Goal: Task Accomplishment & Management: Manage account settings

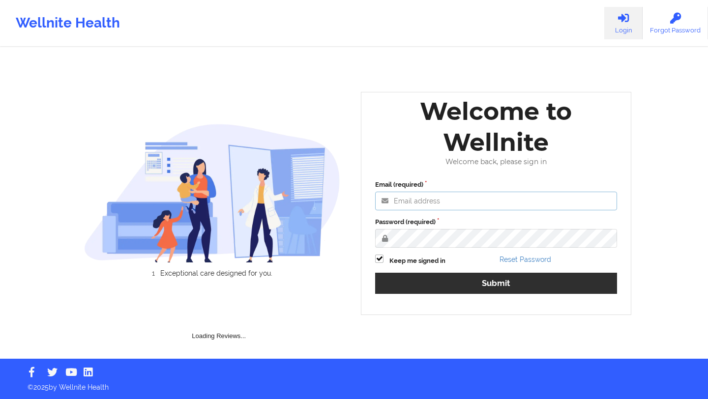
type input "deki@wellnite.com"
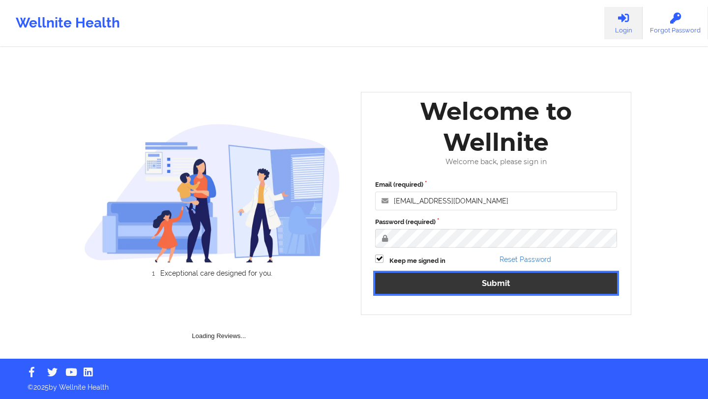
click at [447, 282] on button "Submit" at bounding box center [496, 283] width 242 height 21
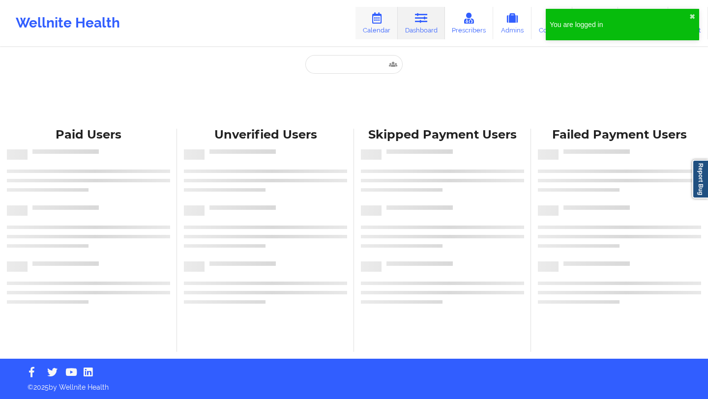
click at [380, 23] on icon at bounding box center [376, 18] width 13 height 11
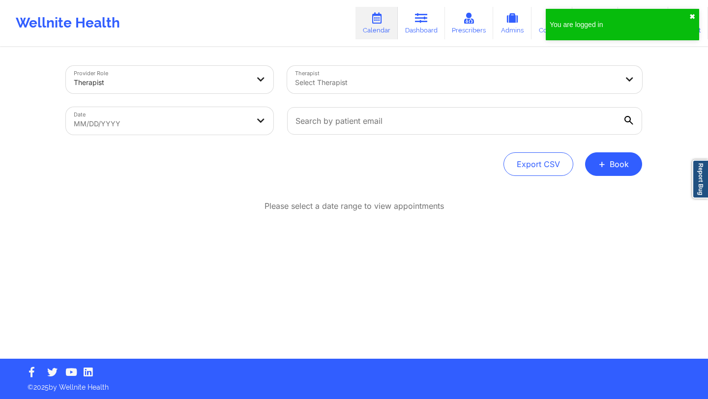
click at [694, 18] on button "✖︎" at bounding box center [693, 17] width 6 height 8
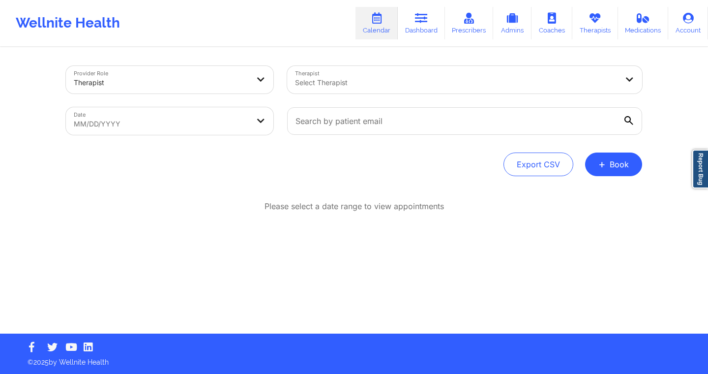
select select "2025-7"
select select "2025-8"
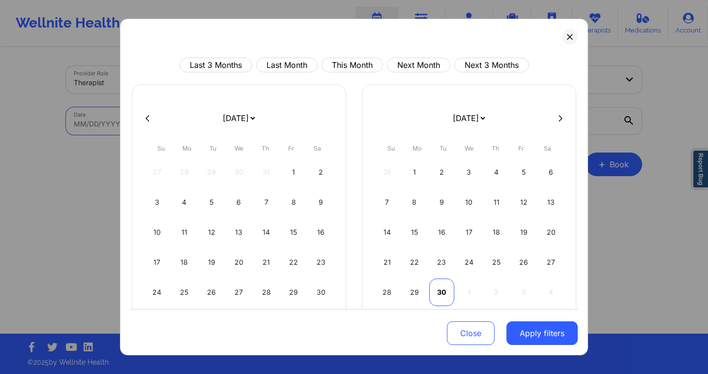
click at [433, 286] on div "30" at bounding box center [441, 292] width 25 height 28
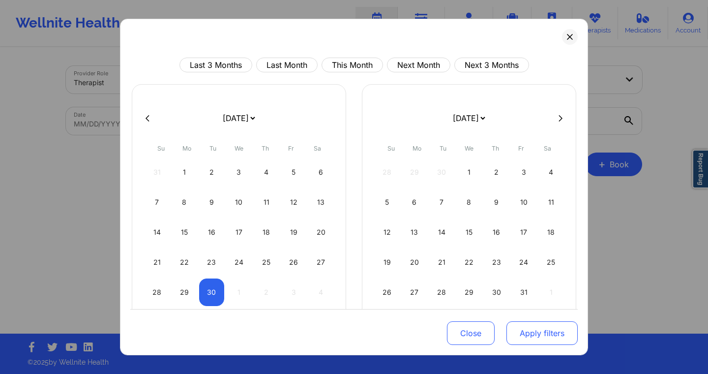
select select "2025-8"
select select "2025-9"
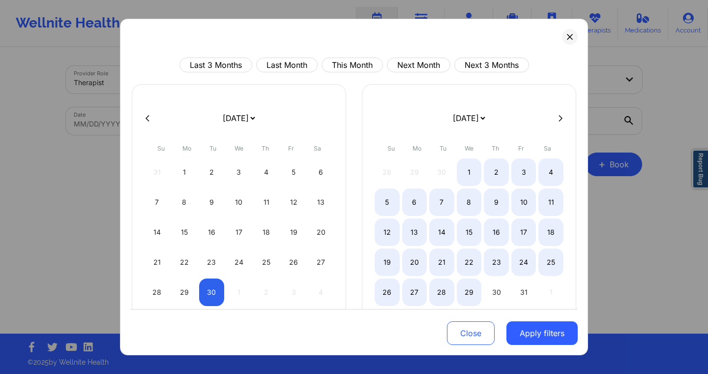
select select "2025-8"
select select "2025-9"
select select "2025-8"
select select "2025-9"
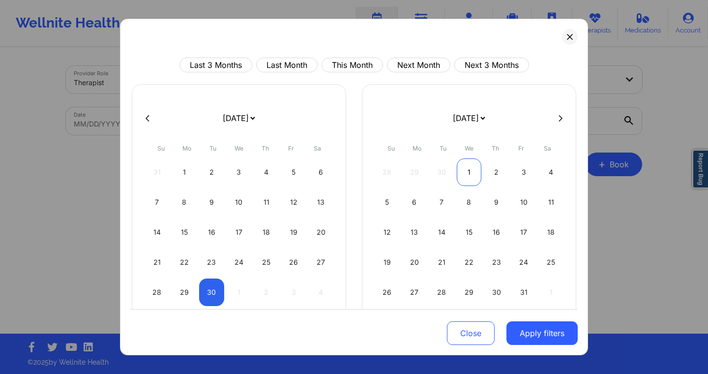
select select "2025-8"
select select "2025-9"
click at [466, 176] on div "1" at bounding box center [469, 172] width 25 height 28
select select "2025-8"
select select "2025-9"
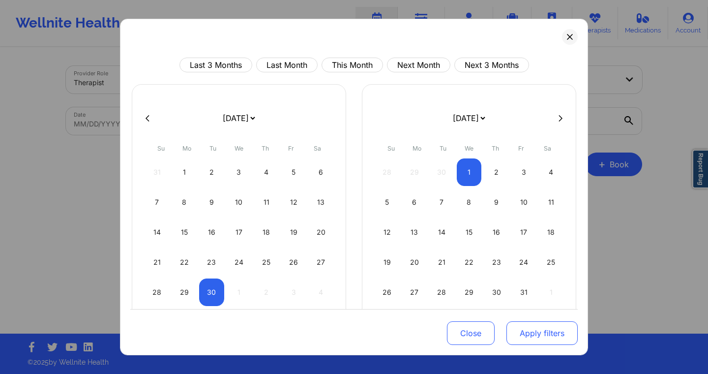
click at [525, 336] on button "Apply filters" at bounding box center [542, 333] width 71 height 24
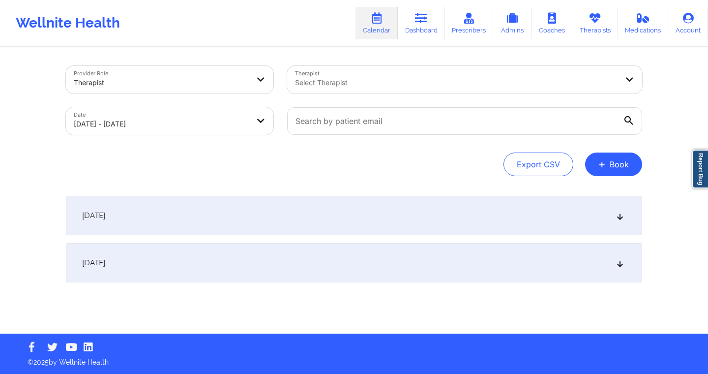
click at [298, 218] on div "September 30, 2025" at bounding box center [354, 215] width 576 height 39
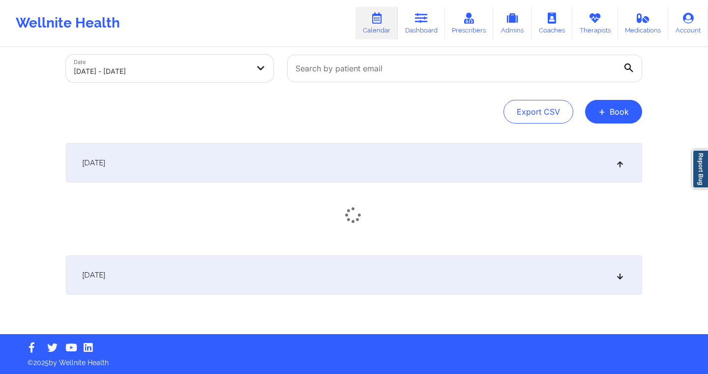
scroll to position [55, 0]
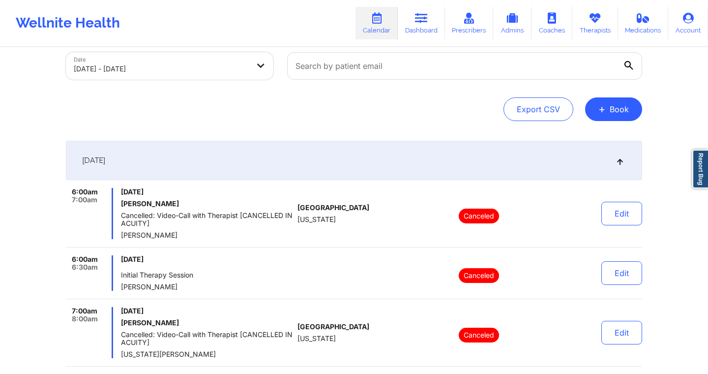
click at [344, 205] on div "United States Florida" at bounding box center [352, 213] width 109 height 51
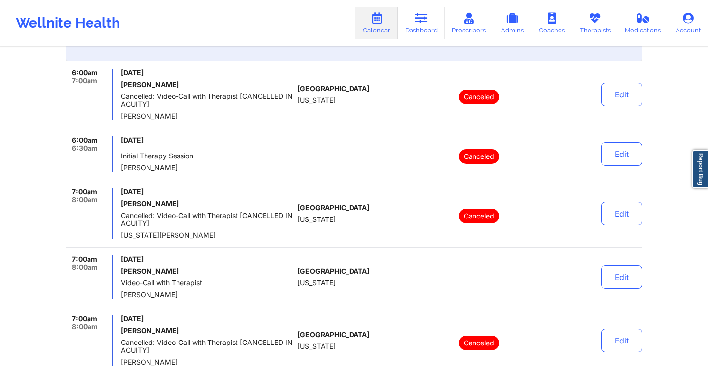
scroll to position [177, 0]
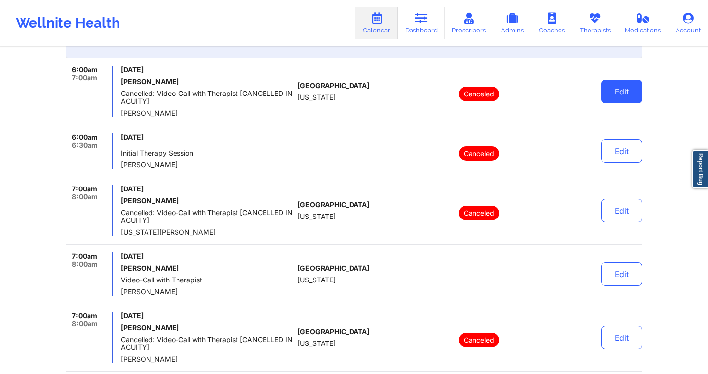
click at [618, 85] on button "Edit" at bounding box center [622, 92] width 41 height 24
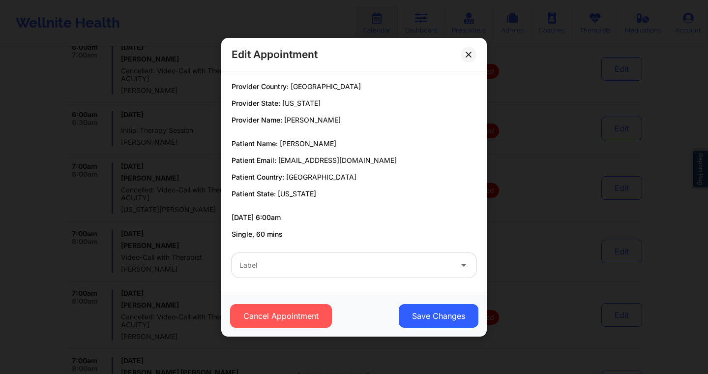
scroll to position [201, 0]
click at [469, 56] on icon at bounding box center [469, 54] width 6 height 6
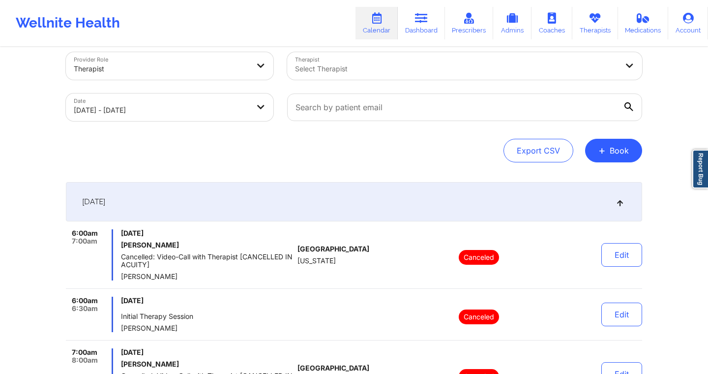
scroll to position [0, 0]
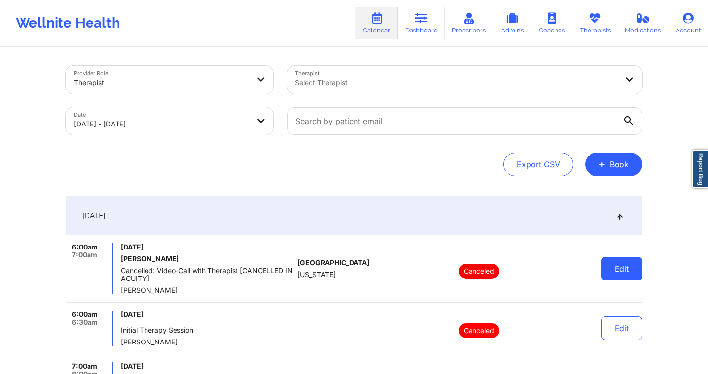
click at [616, 268] on button "Edit" at bounding box center [622, 269] width 41 height 24
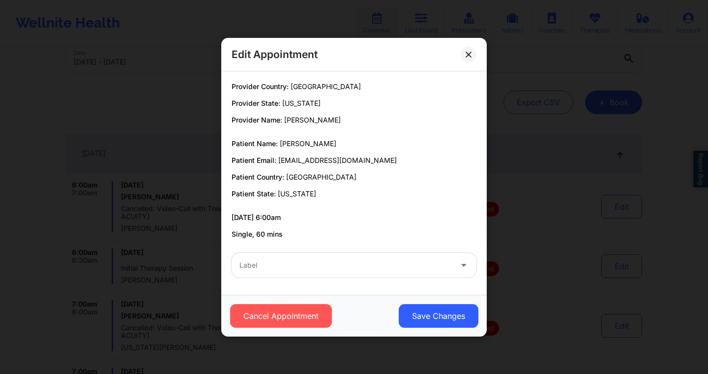
scroll to position [61, 0]
click at [415, 264] on div at bounding box center [346, 265] width 212 height 12
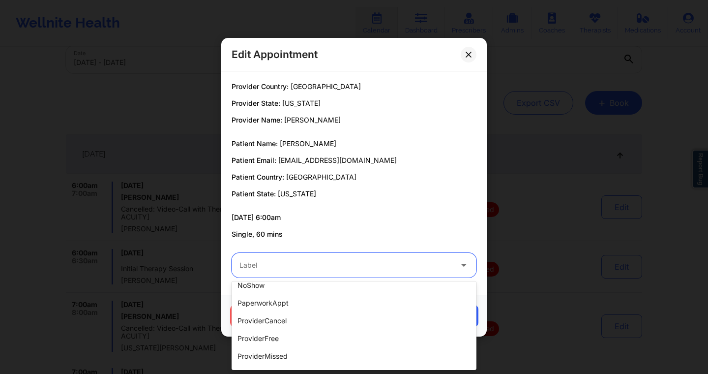
scroll to position [0, 0]
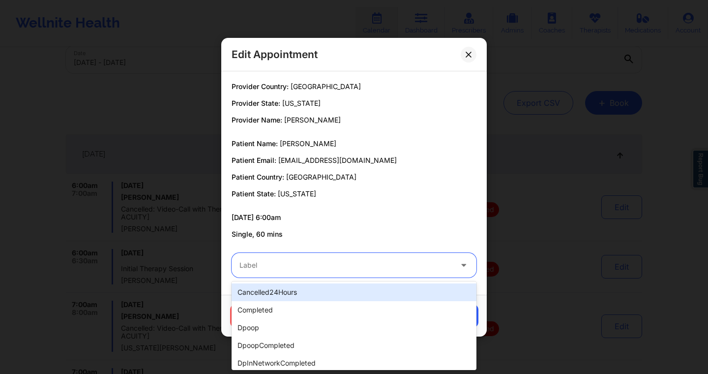
click at [387, 290] on div "cancelled24Hours" at bounding box center [354, 292] width 245 height 18
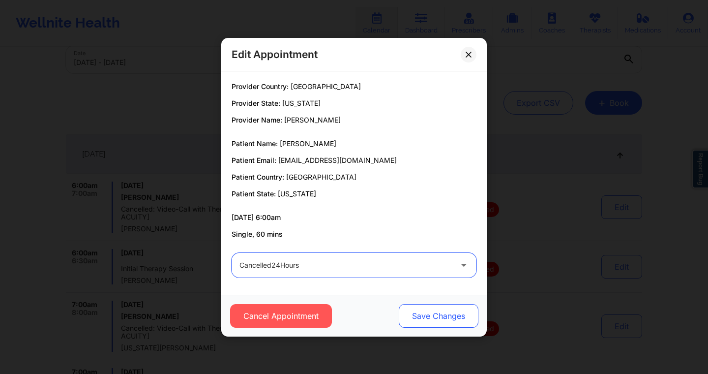
click at [414, 316] on button "Save Changes" at bounding box center [439, 316] width 80 height 24
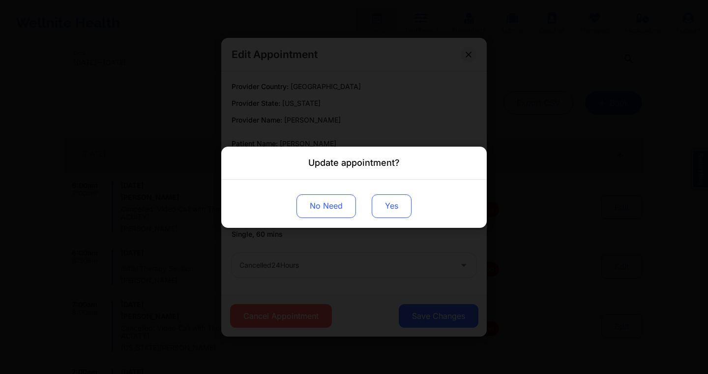
click at [392, 211] on button "Yes" at bounding box center [392, 206] width 40 height 24
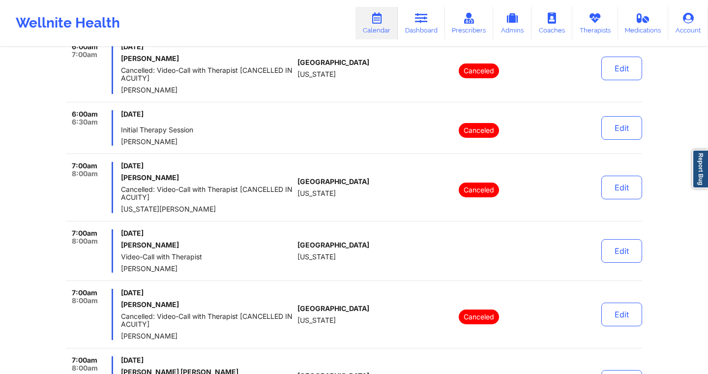
scroll to position [200, 0]
click at [611, 131] on button "Edit" at bounding box center [622, 129] width 41 height 24
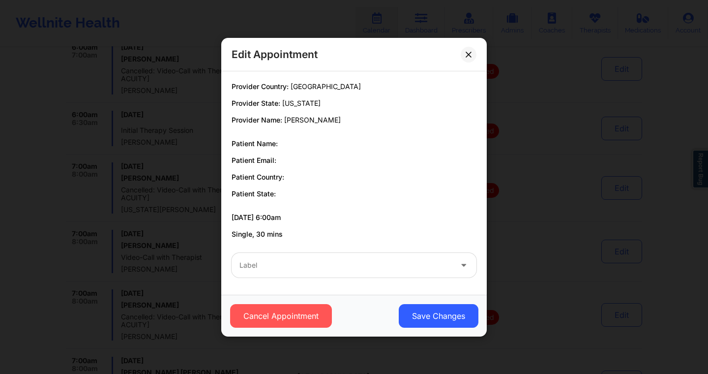
click at [320, 276] on div "Label" at bounding box center [342, 265] width 221 height 25
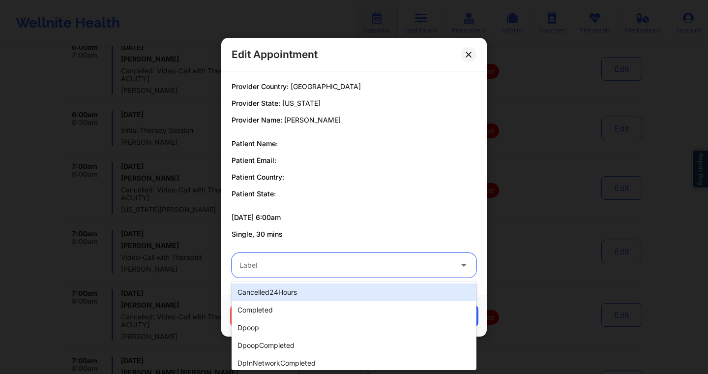
click at [312, 294] on div "cancelled24Hours" at bounding box center [354, 292] width 245 height 18
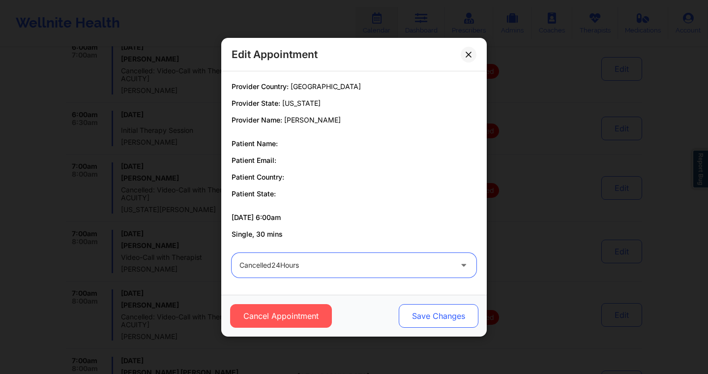
click at [411, 312] on button "Save Changes" at bounding box center [439, 316] width 80 height 24
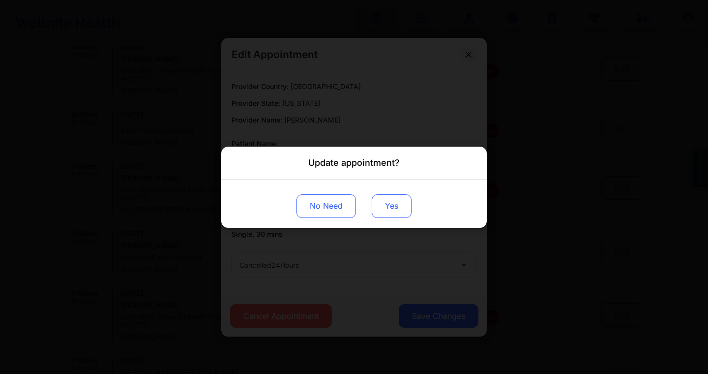
click at [390, 211] on button "Yes" at bounding box center [392, 206] width 40 height 24
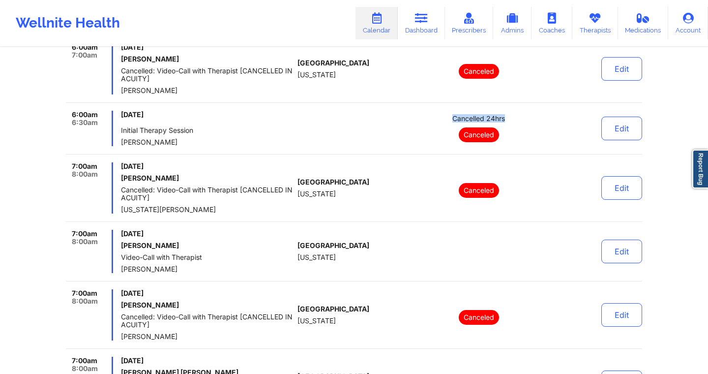
drag, startPoint x: 453, startPoint y: 118, endPoint x: 511, endPoint y: 119, distance: 57.5
click at [511, 118] on div "Cancelled 24hrs Canceled" at bounding box center [479, 128] width 137 height 35
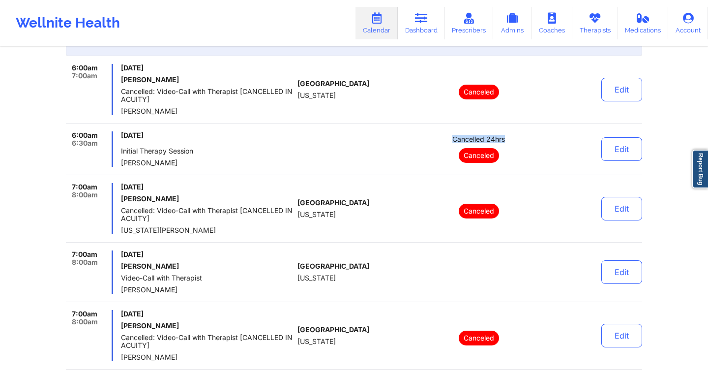
scroll to position [177, 0]
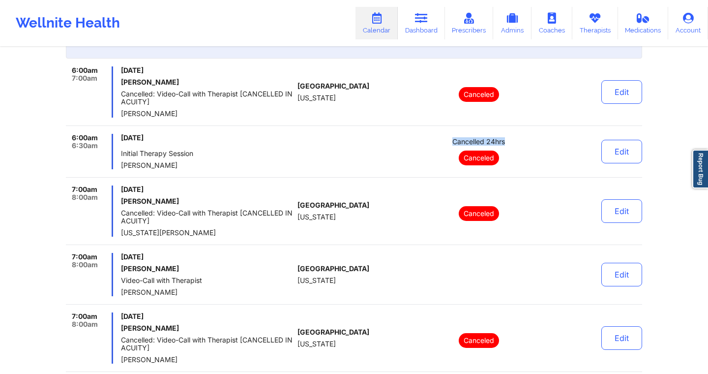
click at [537, 151] on div "Cancelled 24hrs Canceled" at bounding box center [479, 151] width 137 height 35
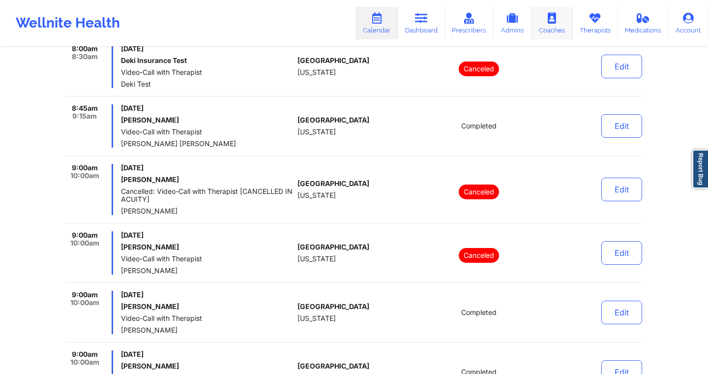
scroll to position [2451, 0]
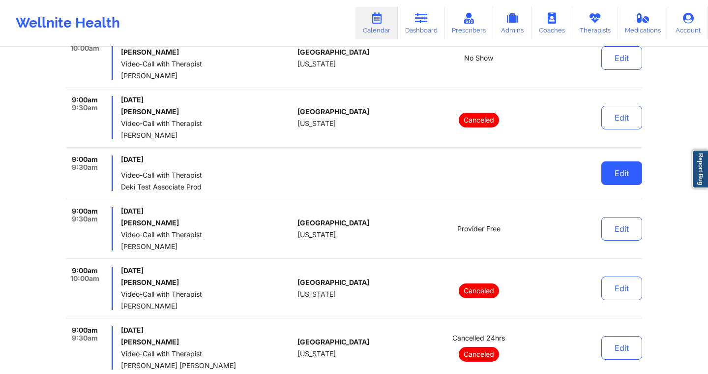
click at [611, 176] on button "Edit" at bounding box center [622, 173] width 41 height 24
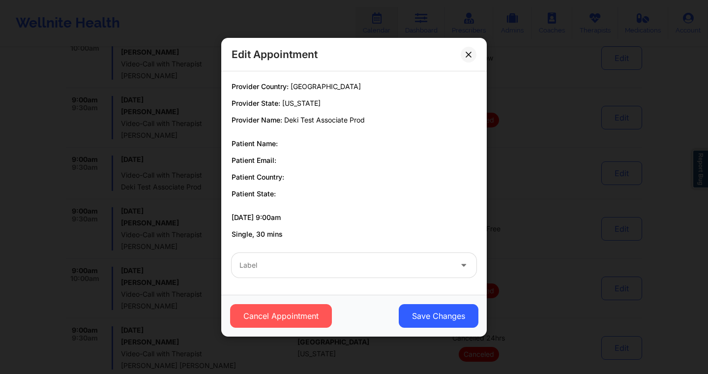
click at [358, 264] on div at bounding box center [346, 265] width 212 height 12
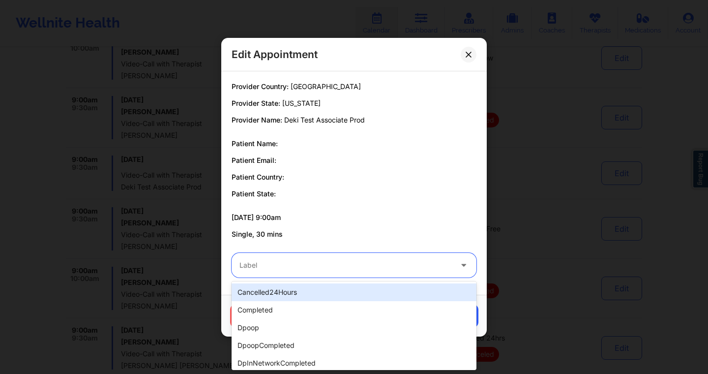
click at [313, 296] on div "cancelled24Hours" at bounding box center [354, 292] width 245 height 18
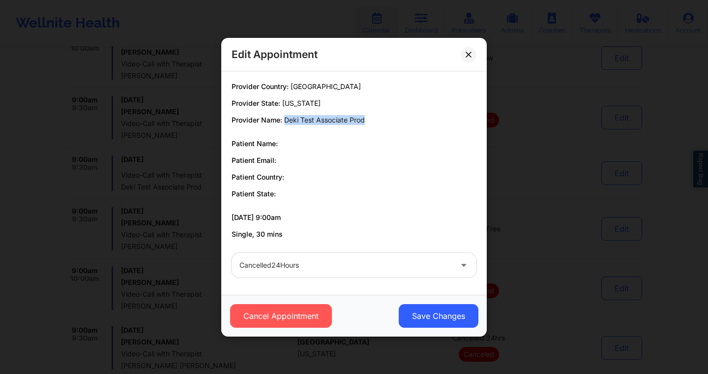
drag, startPoint x: 286, startPoint y: 120, endPoint x: 371, endPoint y: 121, distance: 85.6
click at [372, 121] on p "Provider Name: Deki Test Associate Prod" at bounding box center [354, 120] width 245 height 10
click at [433, 316] on button "Save Changes" at bounding box center [439, 316] width 80 height 24
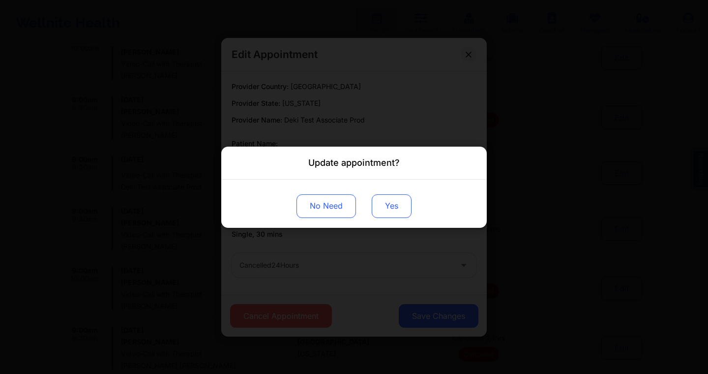
click at [386, 211] on button "Yes" at bounding box center [392, 206] width 40 height 24
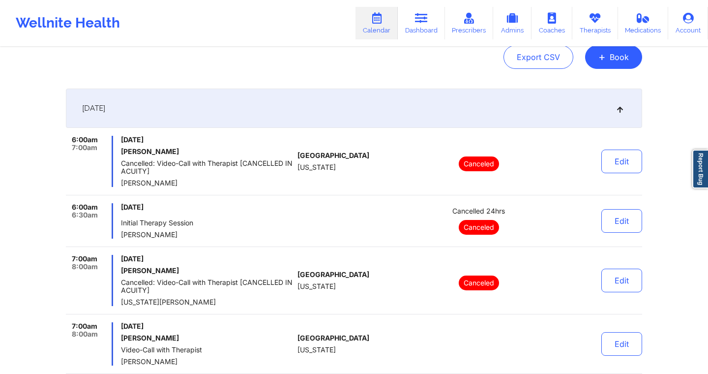
scroll to position [109, 0]
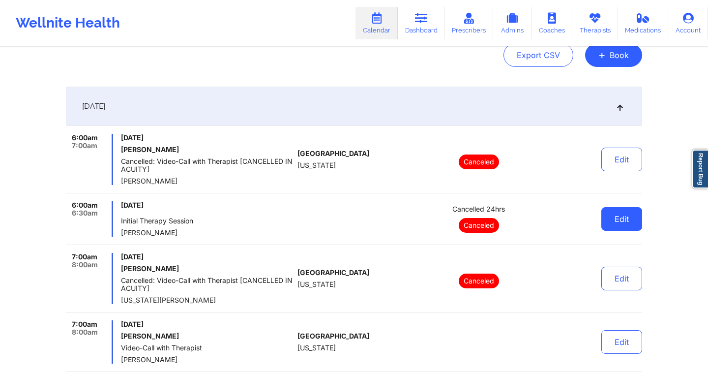
click at [612, 222] on button "Edit" at bounding box center [622, 219] width 41 height 24
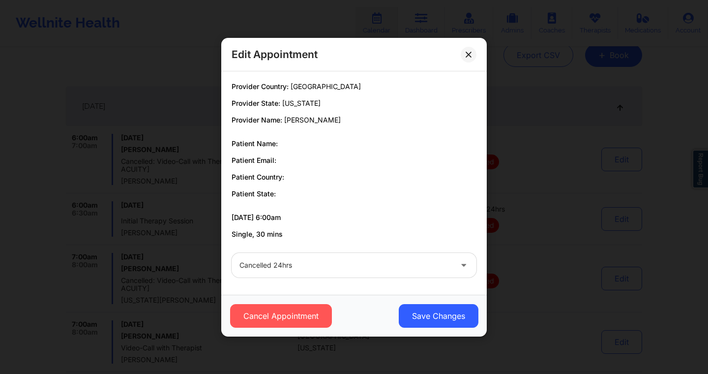
scroll to position [140, 0]
click at [343, 259] on div at bounding box center [346, 265] width 212 height 12
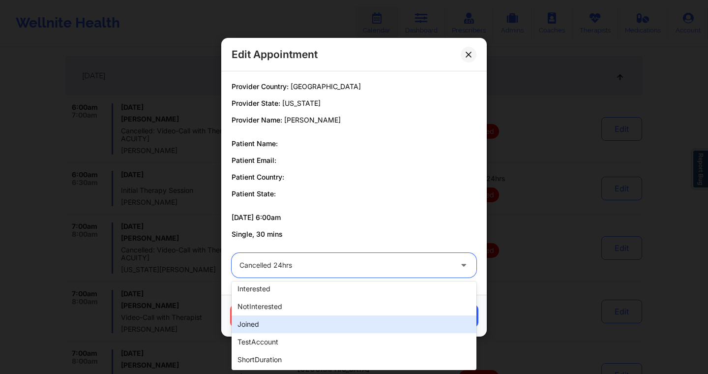
scroll to position [0, 0]
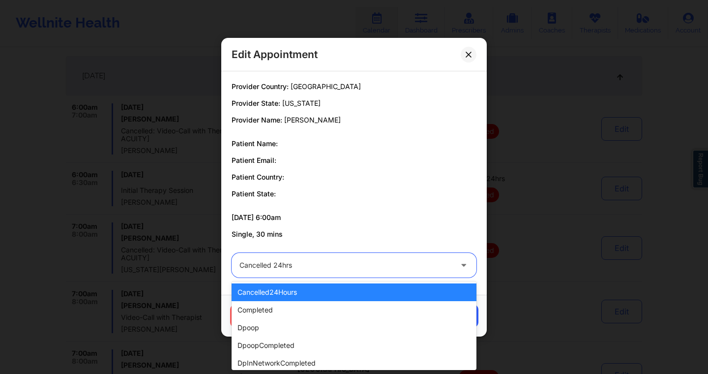
click at [338, 211] on div "Provider Country: United States Provider State: Florida Provider Name: Susan P …" at bounding box center [354, 160] width 259 height 157
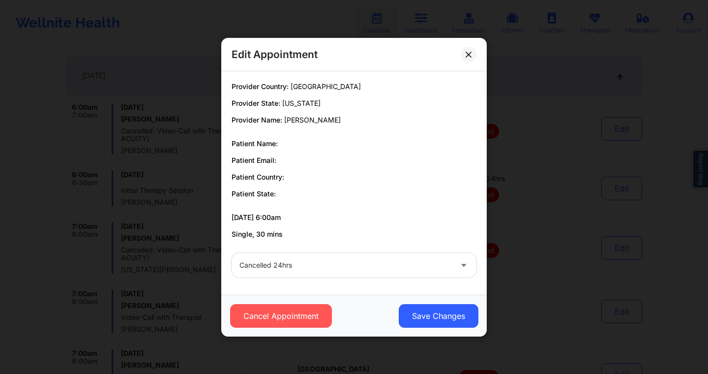
click at [362, 262] on div at bounding box center [346, 265] width 212 height 12
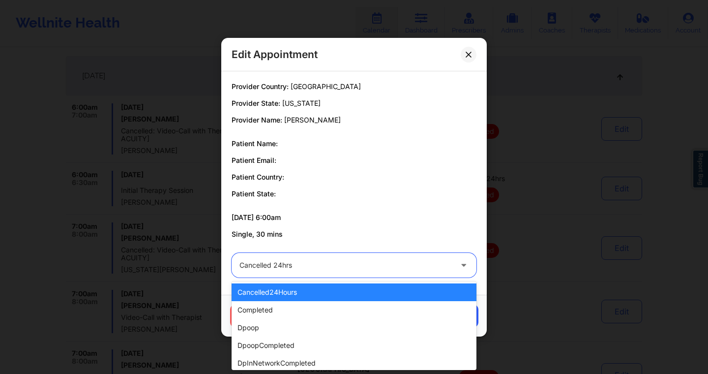
click at [366, 242] on div "Provider Country: United States Provider State: Florida Provider Name: Susan P …" at bounding box center [354, 160] width 259 height 171
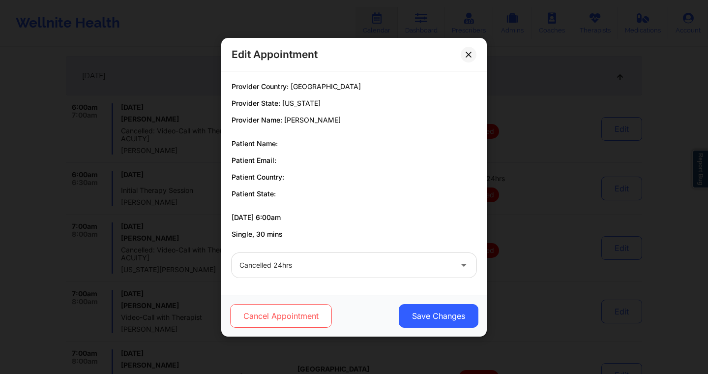
click at [269, 323] on button "Cancel Appointment" at bounding box center [281, 316] width 102 height 24
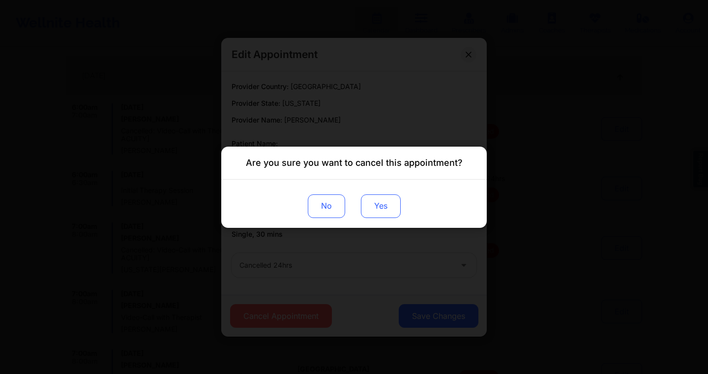
click at [383, 206] on button "Yes" at bounding box center [381, 206] width 40 height 24
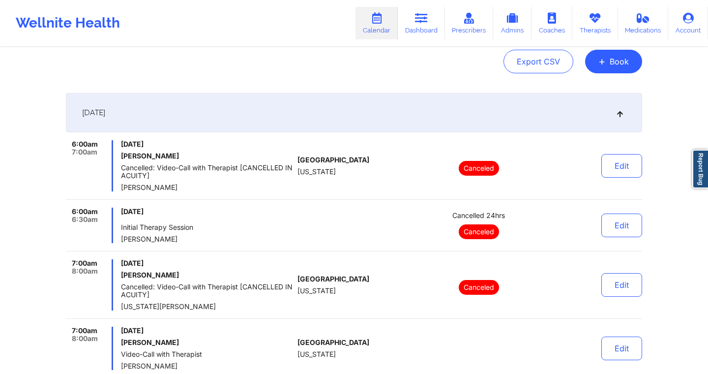
scroll to position [109, 0]
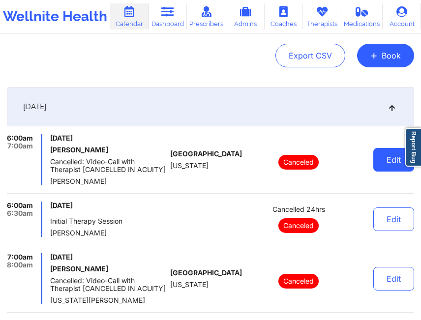
click at [382, 167] on button "Edit" at bounding box center [393, 160] width 41 height 24
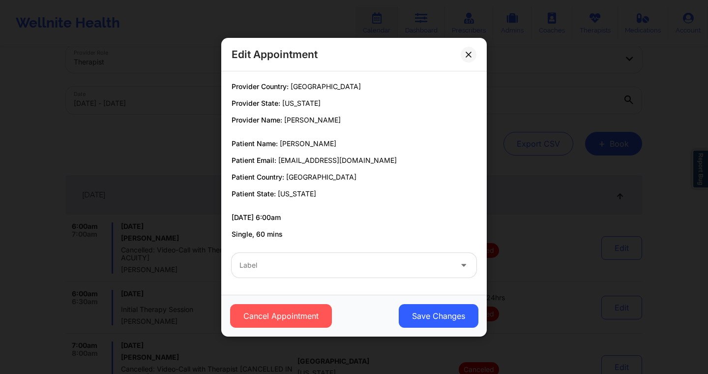
scroll to position [24, 0]
click at [465, 60] on button at bounding box center [469, 54] width 16 height 16
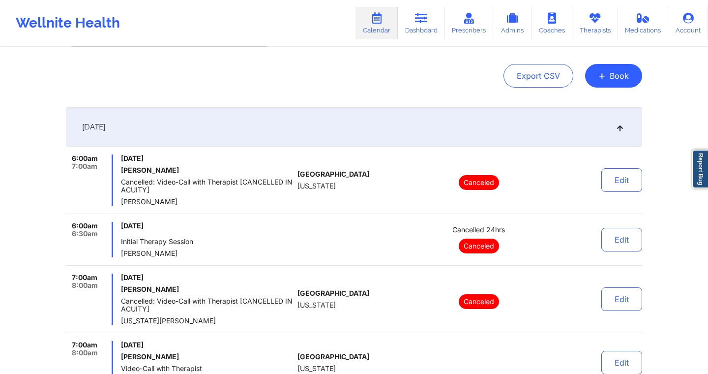
scroll to position [99, 0]
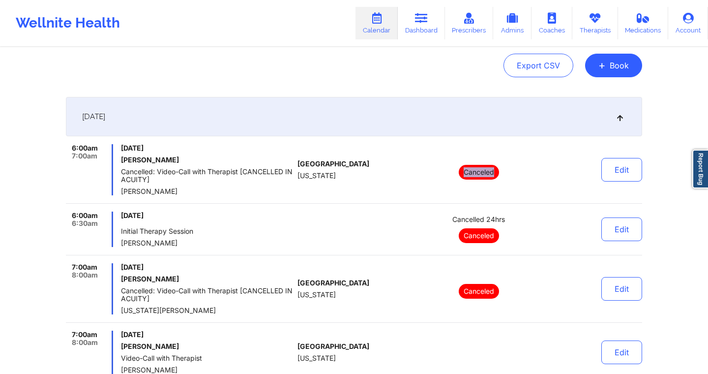
drag, startPoint x: 463, startPoint y: 172, endPoint x: 505, endPoint y: 172, distance: 41.8
click at [505, 172] on div "Canceled" at bounding box center [479, 169] width 137 height 51
click at [428, 149] on div "Canceled" at bounding box center [479, 169] width 137 height 51
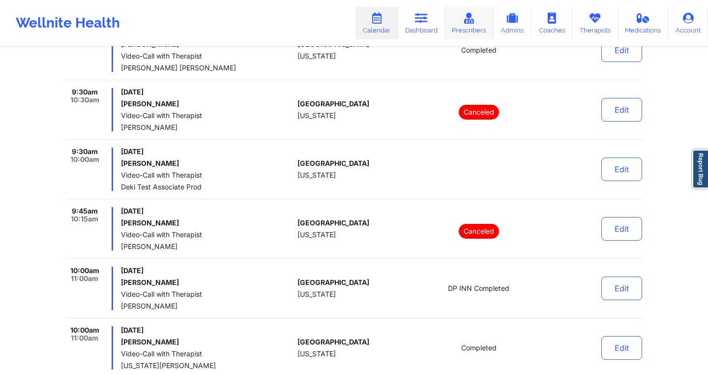
scroll to position [3352, 0]
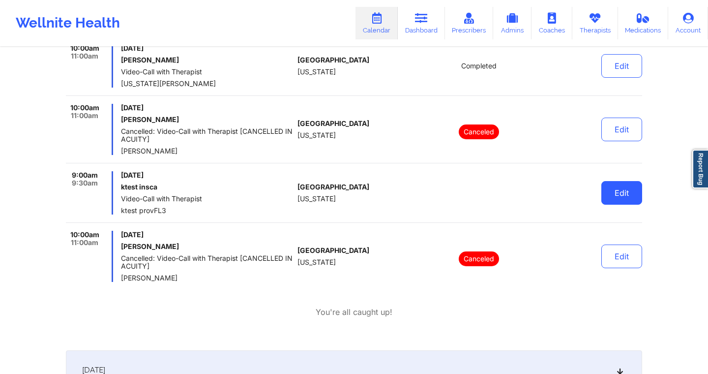
click at [620, 187] on button "Edit" at bounding box center [622, 193] width 41 height 24
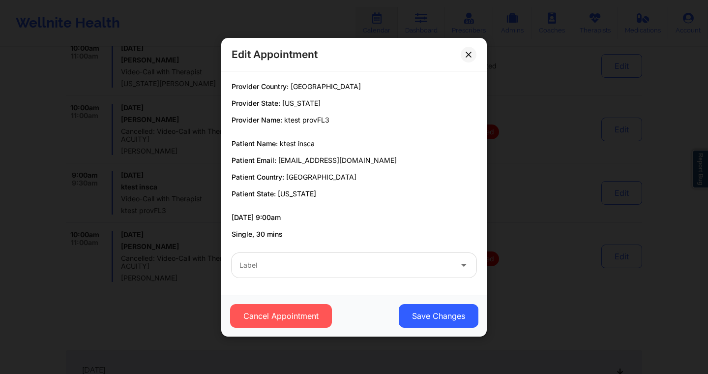
click at [344, 272] on div "Label" at bounding box center [342, 265] width 221 height 25
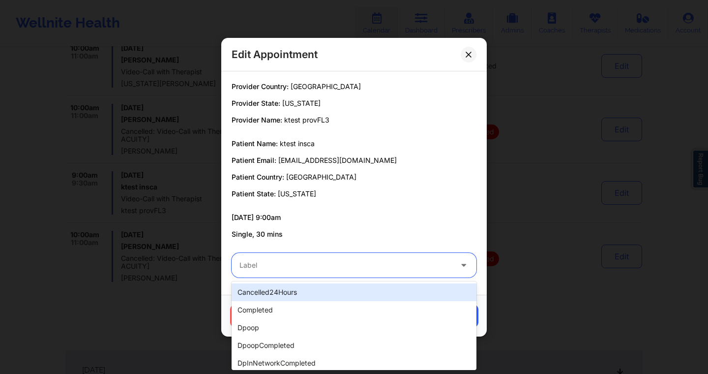
click at [318, 295] on div "cancelled24Hours" at bounding box center [354, 292] width 245 height 18
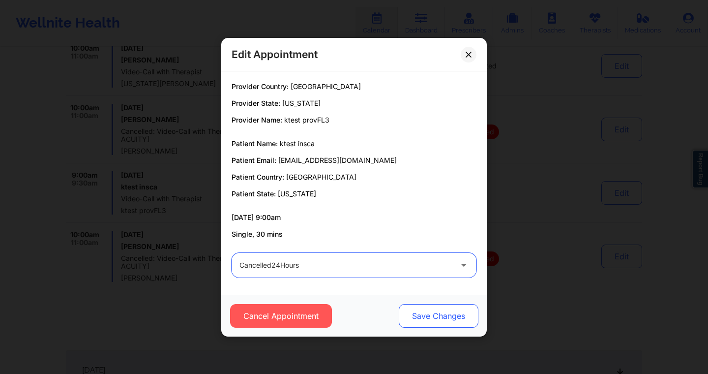
click at [429, 313] on button "Save Changes" at bounding box center [439, 316] width 80 height 24
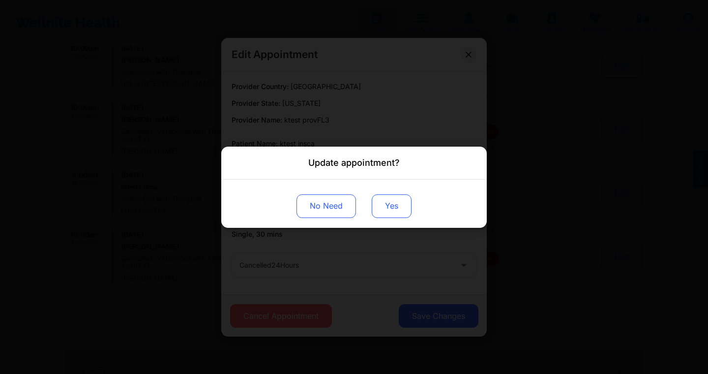
click at [394, 203] on button "Yes" at bounding box center [392, 206] width 40 height 24
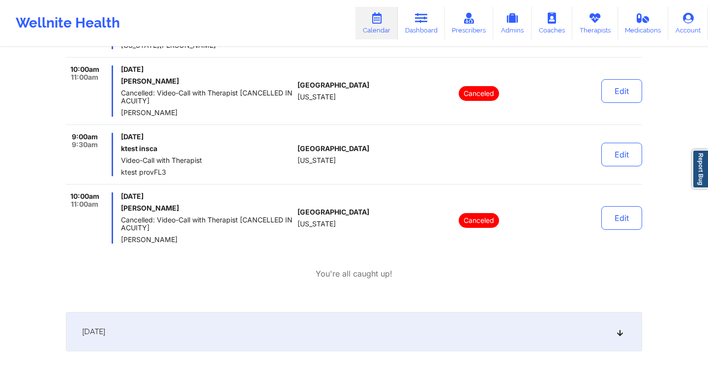
scroll to position [3447, 0]
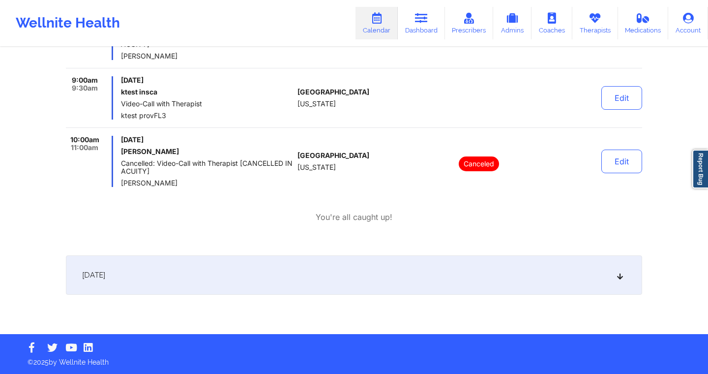
click at [358, 266] on div "October 1, 2025" at bounding box center [354, 274] width 576 height 39
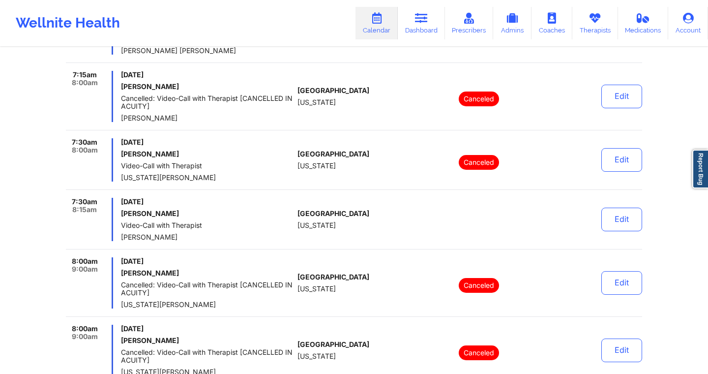
scroll to position [3828, 0]
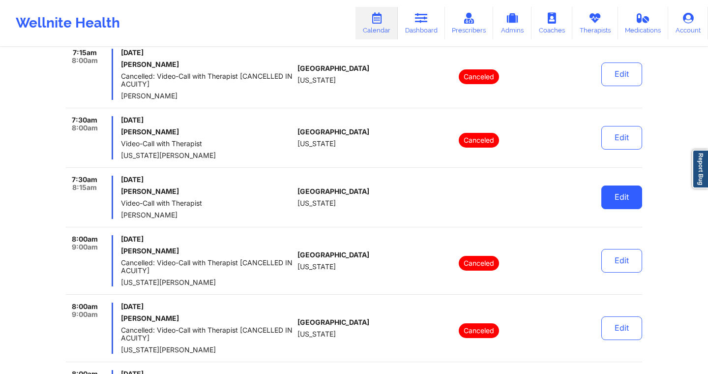
click at [626, 202] on button "Edit" at bounding box center [622, 197] width 41 height 24
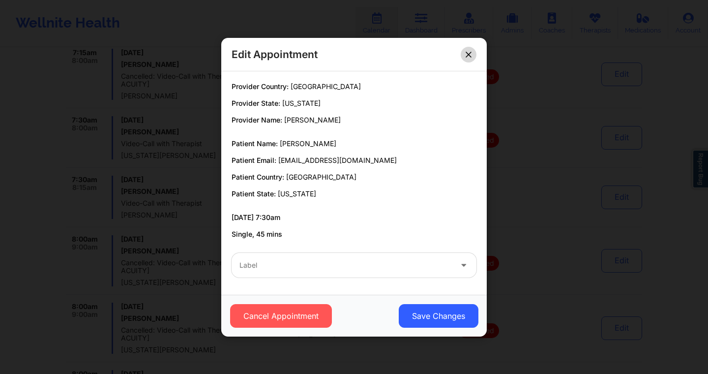
click at [469, 57] on button at bounding box center [469, 54] width 16 height 16
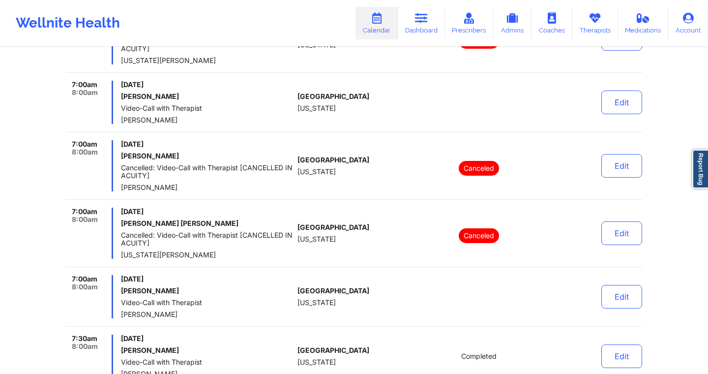
scroll to position [0, 0]
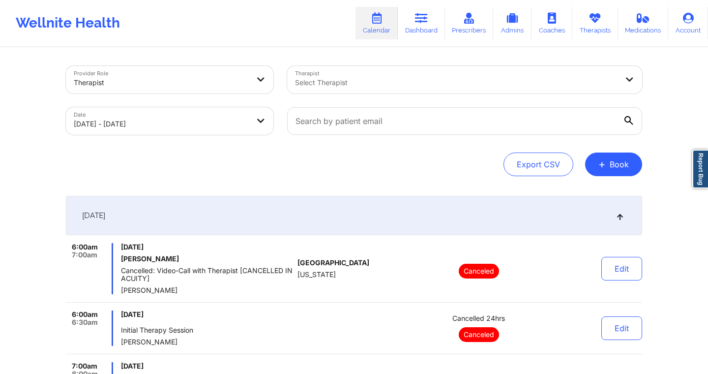
click at [321, 84] on div at bounding box center [456, 83] width 323 height 12
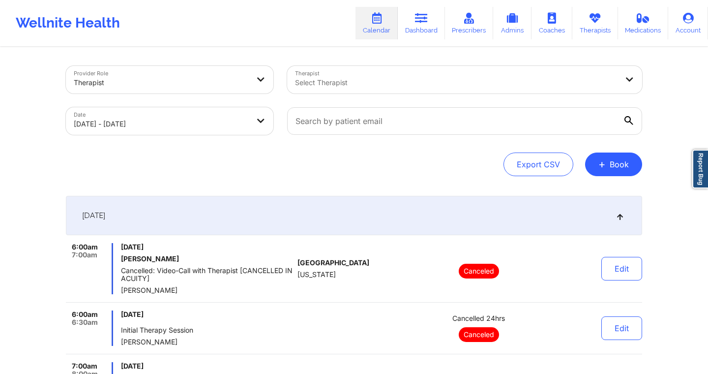
click at [344, 75] on div "Select Therapist" at bounding box center [453, 80] width 332 height 28
type input "deki"
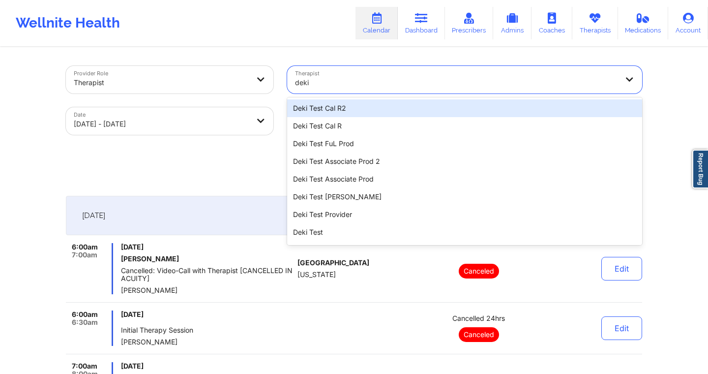
click at [328, 105] on div "Deki Test Cal R2" at bounding box center [464, 108] width 355 height 18
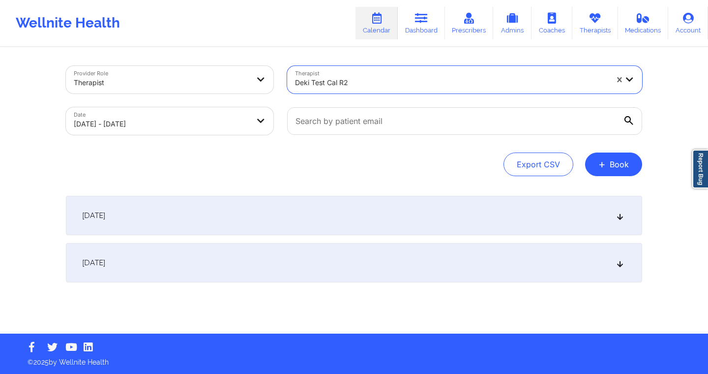
select select "2025-8"
select select "2025-9"
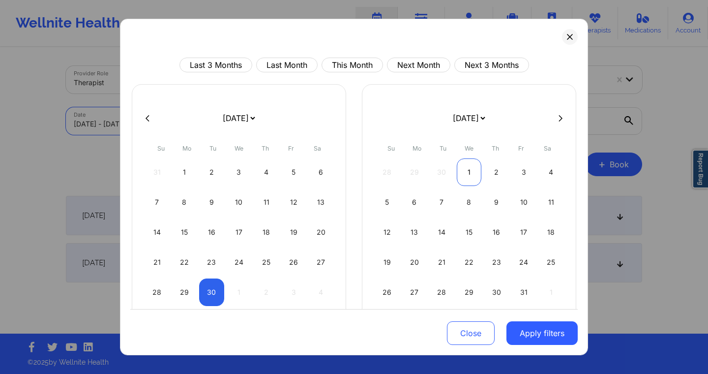
click at [468, 173] on div "1" at bounding box center [469, 172] width 25 height 28
select select "2025-9"
select select "2025-10"
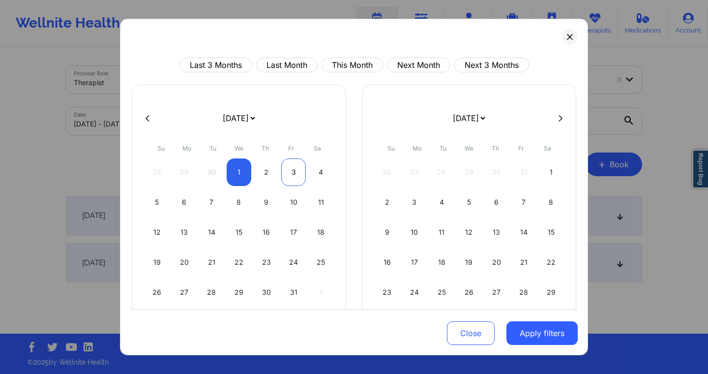
select select "2025-9"
select select "2025-10"
select select "2025-9"
select select "2025-10"
select select "2025-9"
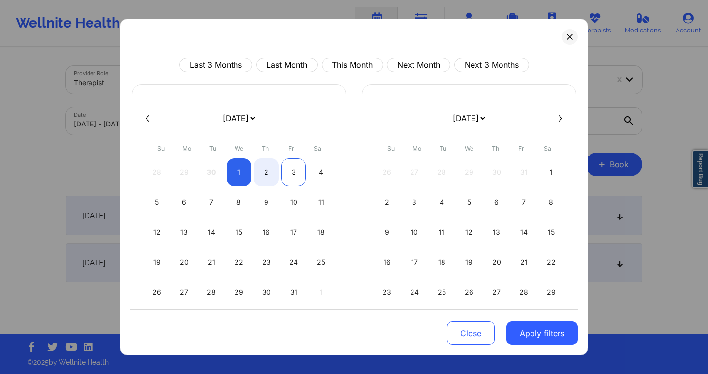
select select "2025-10"
click at [282, 169] on div "3" at bounding box center [293, 172] width 25 height 28
select select "2025-9"
select select "2025-10"
click at [535, 334] on button "Apply filters" at bounding box center [542, 333] width 71 height 24
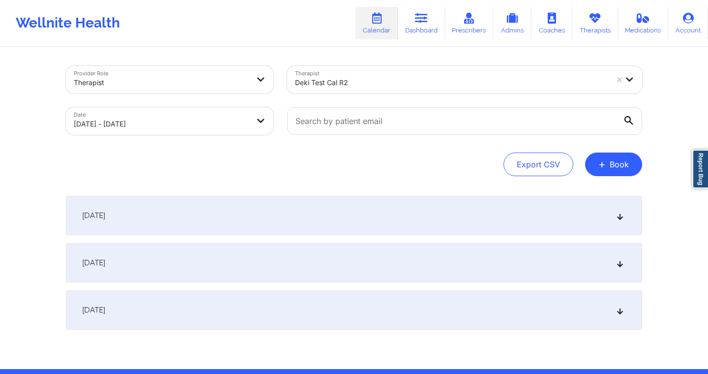
scroll to position [26, 0]
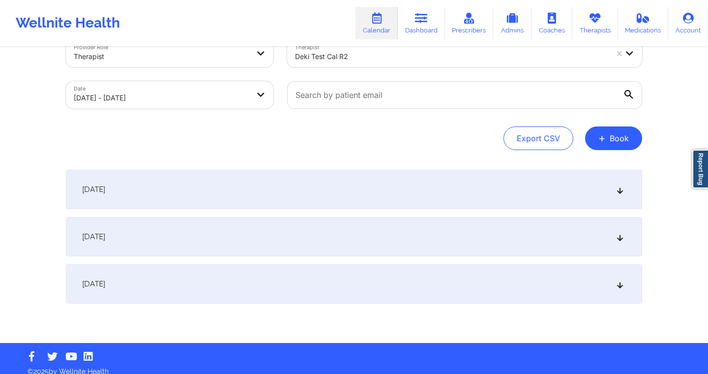
click at [294, 189] on div "October 1, 2025" at bounding box center [354, 189] width 576 height 39
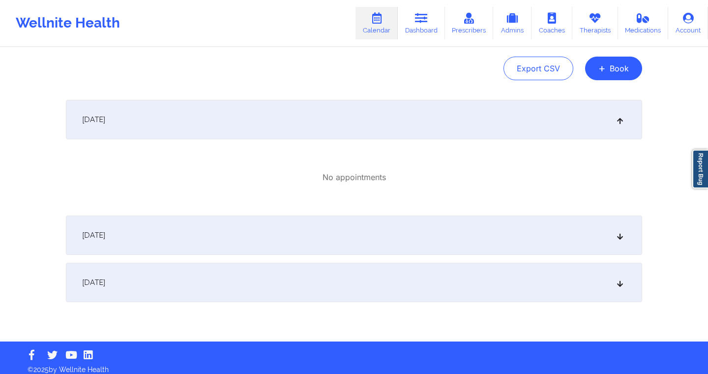
scroll to position [103, 0]
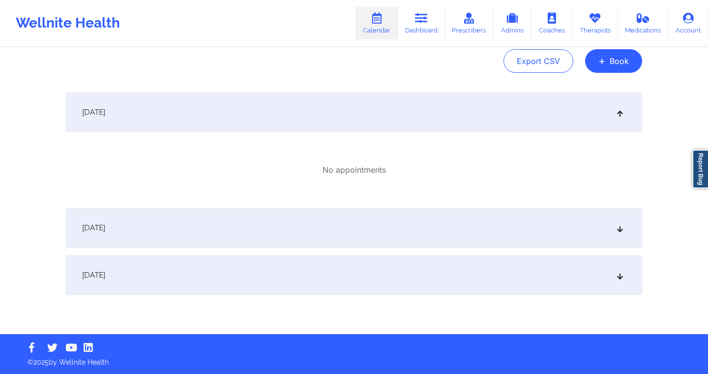
click at [262, 213] on div "October 2, 2025" at bounding box center [354, 227] width 576 height 39
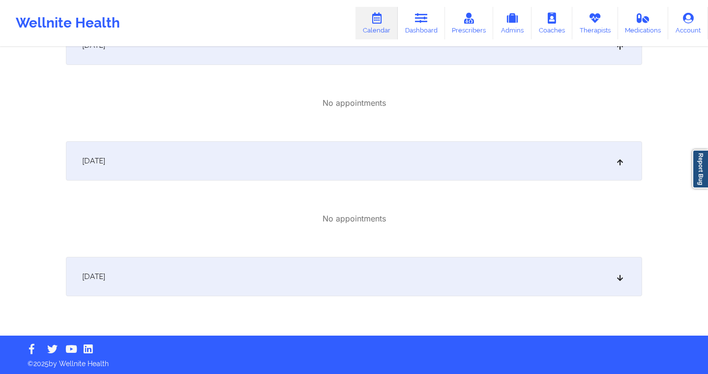
scroll to position [172, 0]
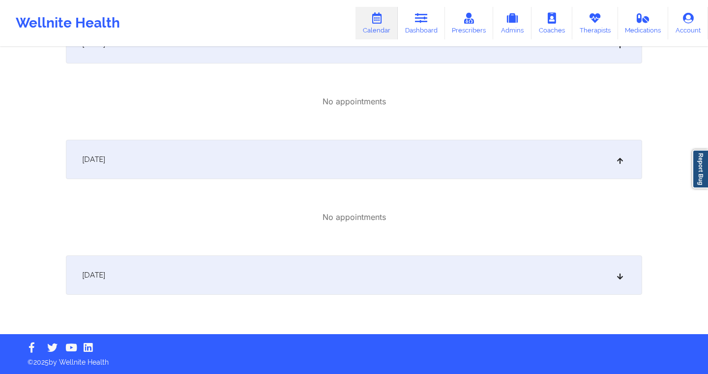
click at [263, 278] on div "October 3, 2025" at bounding box center [354, 274] width 576 height 39
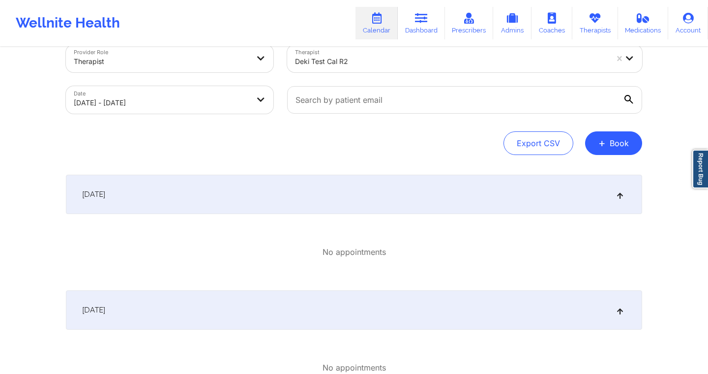
scroll to position [0, 0]
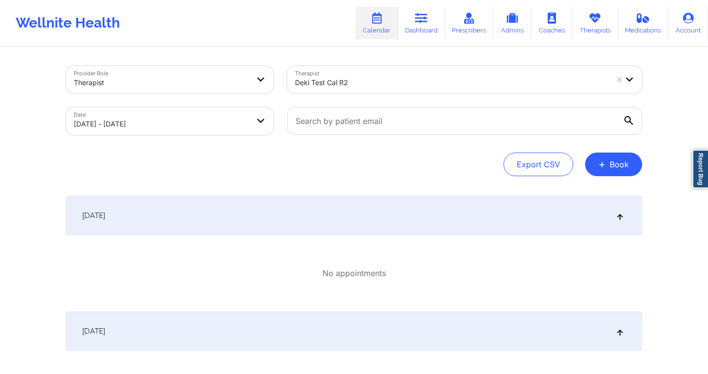
click at [403, 91] on div "Deki Test Cal R2" at bounding box center [451, 83] width 313 height 22
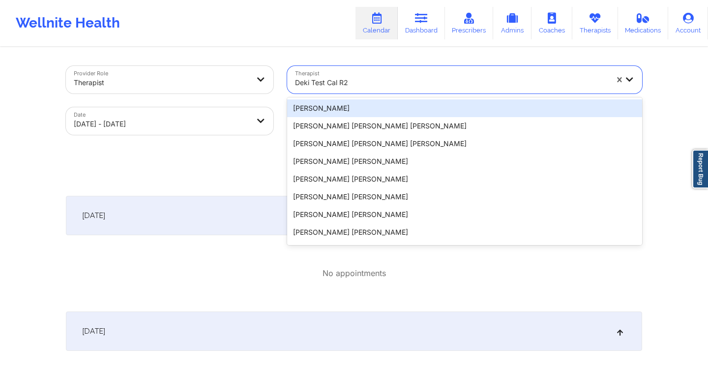
click at [381, 108] on div "Diego Armando Carreño Perilla" at bounding box center [464, 108] width 355 height 18
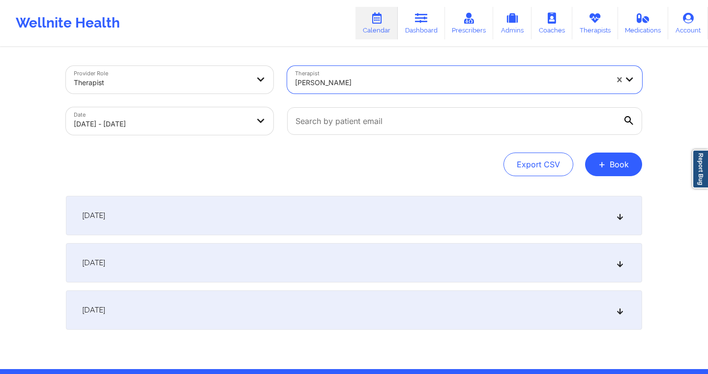
click at [383, 85] on div at bounding box center [451, 83] width 313 height 12
click at [410, 82] on div at bounding box center [451, 83] width 313 height 12
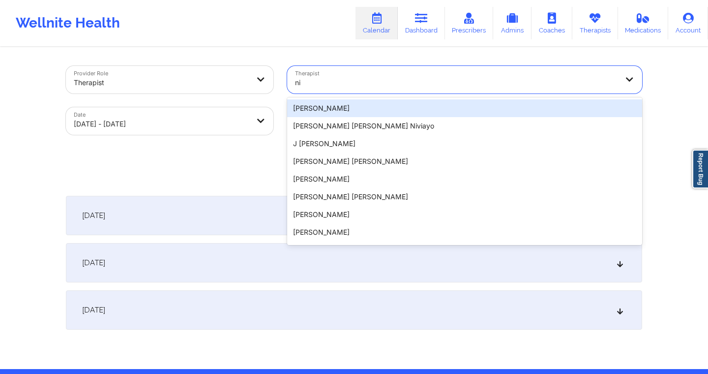
type input "n"
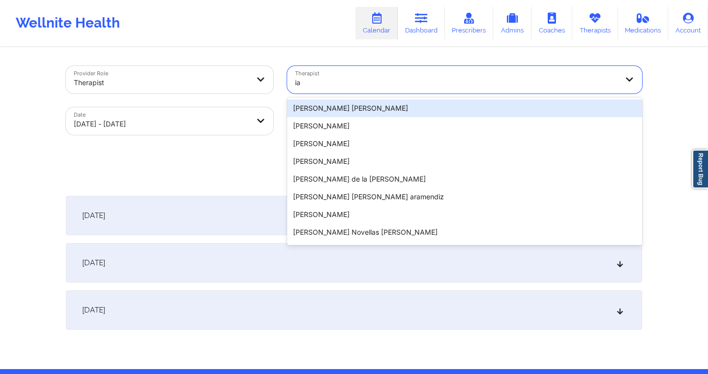
type input "i"
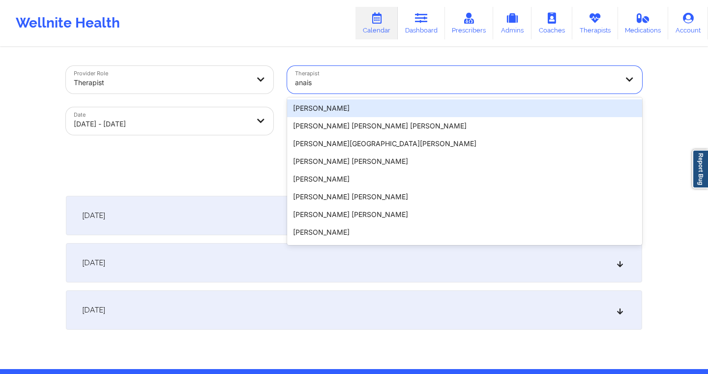
type input "anais"
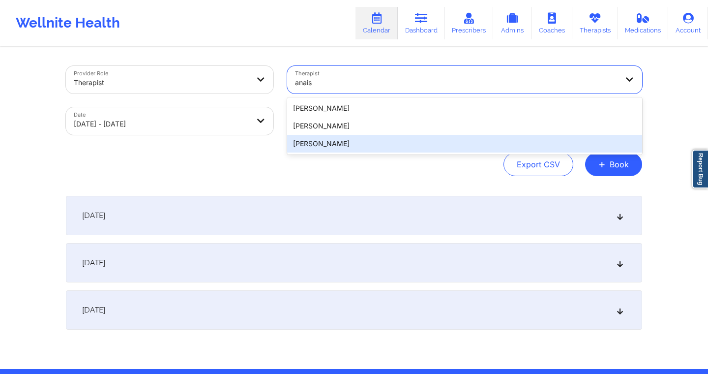
click at [414, 141] on div "Anais Quiñonez" at bounding box center [464, 144] width 355 height 18
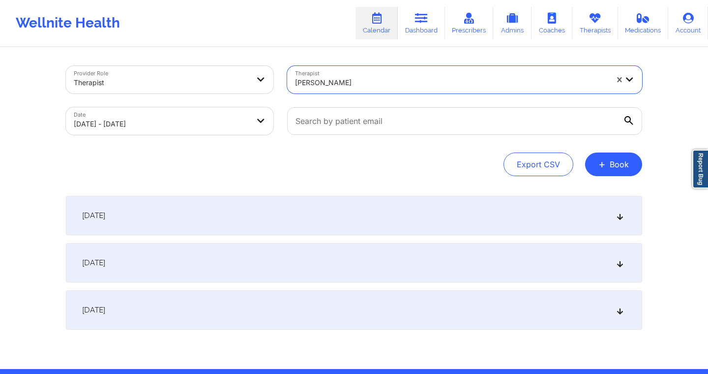
click at [274, 204] on div "October 1, 2025" at bounding box center [354, 215] width 576 height 39
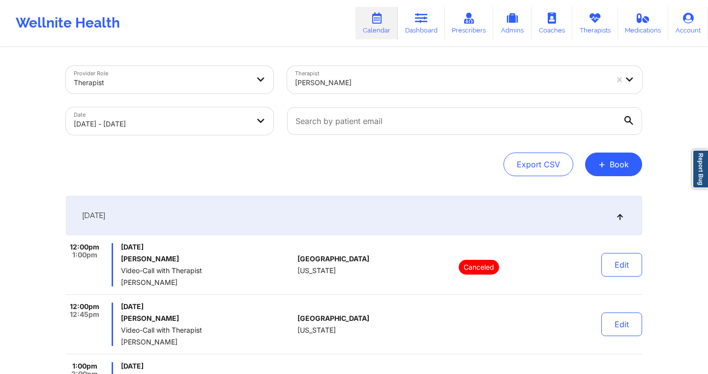
click at [616, 220] on div "October 1, 2025" at bounding box center [354, 215] width 576 height 39
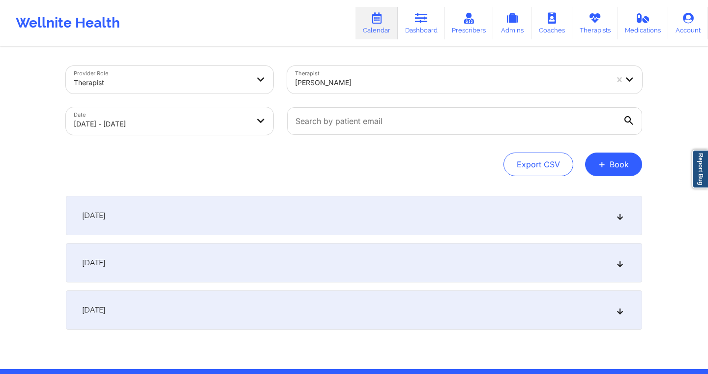
click at [476, 279] on div "October 2, 2025" at bounding box center [354, 262] width 576 height 39
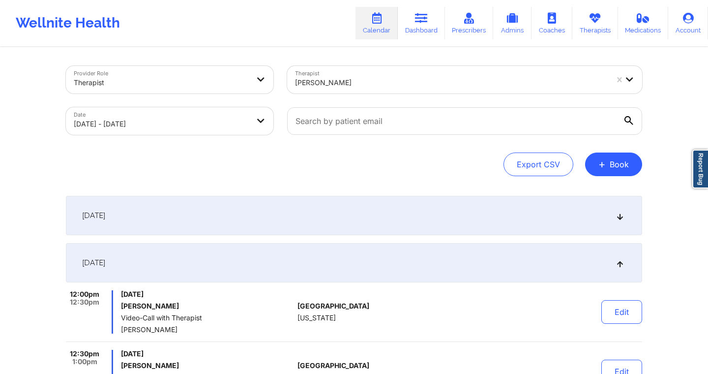
click at [627, 261] on div "October 2, 2025" at bounding box center [354, 262] width 576 height 39
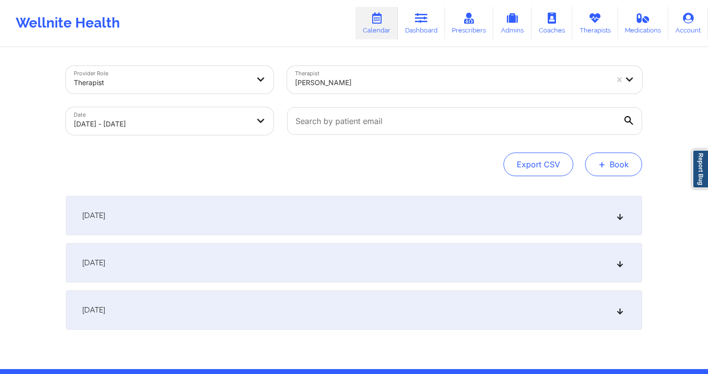
click at [604, 164] on span "+" at bounding box center [602, 163] width 7 height 5
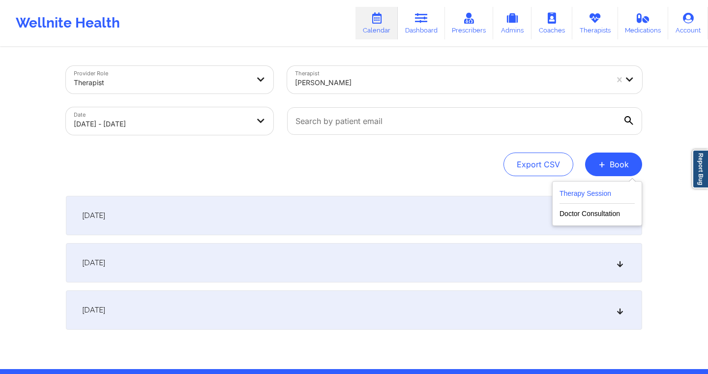
click at [595, 192] on button "Therapy Session" at bounding box center [597, 195] width 75 height 16
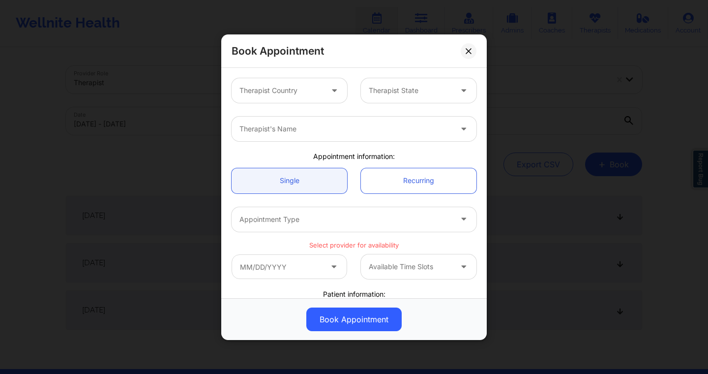
click at [314, 93] on div at bounding box center [281, 91] width 83 height 12
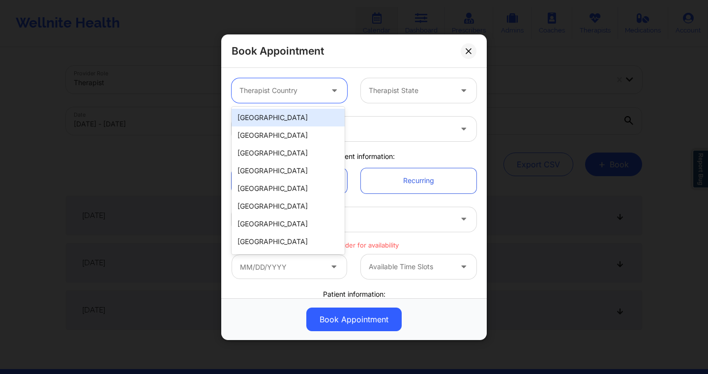
click at [314, 115] on div "United States" at bounding box center [288, 118] width 113 height 18
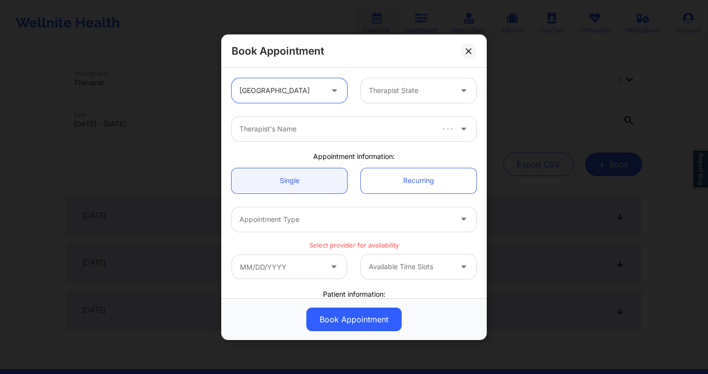
click at [380, 97] on div "Therapist State" at bounding box center [407, 90] width 92 height 25
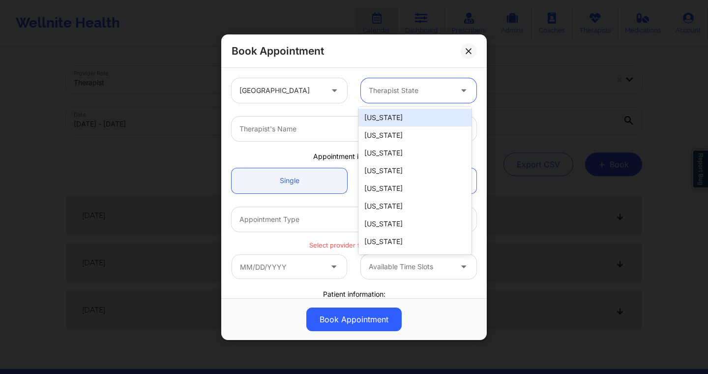
click at [381, 120] on div "Alabama" at bounding box center [415, 118] width 113 height 18
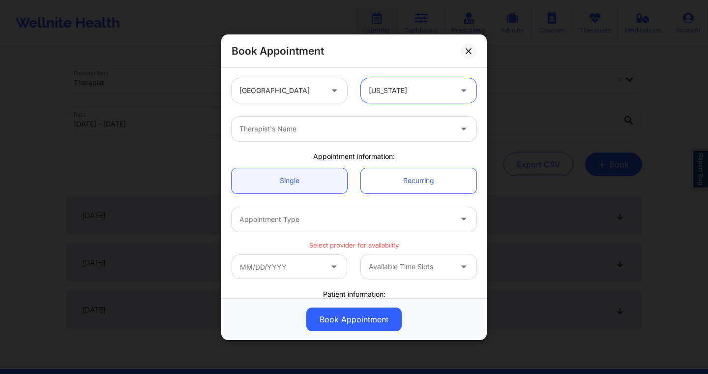
click at [346, 126] on div at bounding box center [346, 129] width 212 height 12
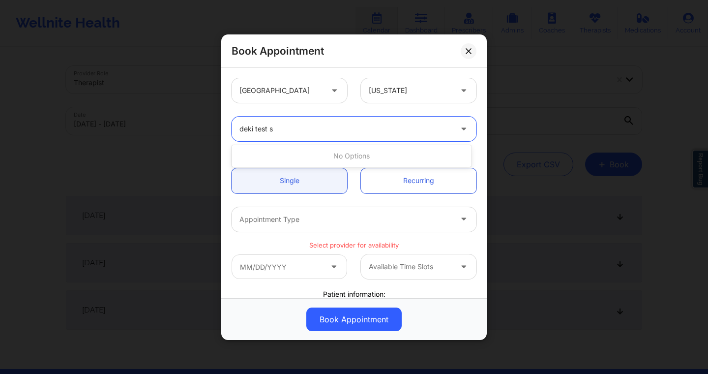
type input "deki test"
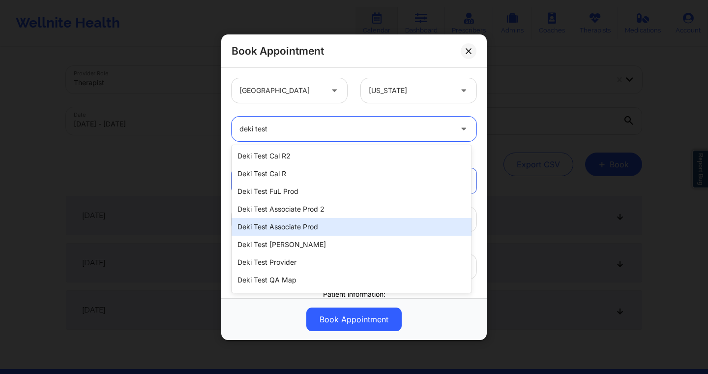
click at [323, 227] on div "Deki Test Associate Prod" at bounding box center [352, 227] width 240 height 18
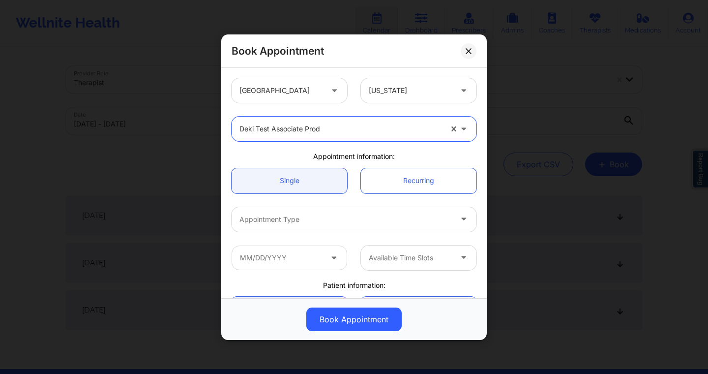
scroll to position [32, 0]
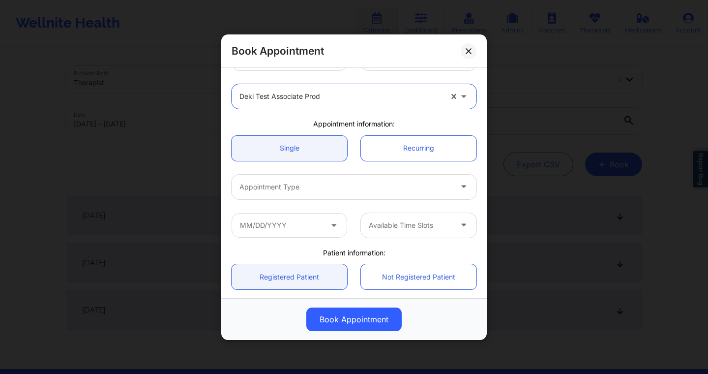
click at [336, 193] on div "Appointment Type" at bounding box center [342, 186] width 221 height 25
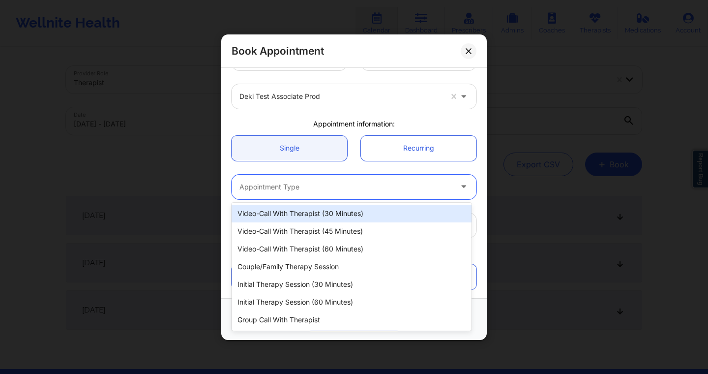
click at [329, 211] on div "Video-Call with Therapist (30 minutes)" at bounding box center [352, 214] width 240 height 18
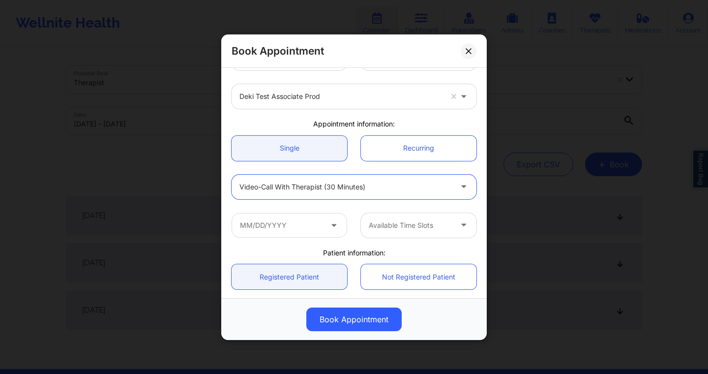
click at [333, 223] on icon at bounding box center [334, 223] width 10 height 8
click at [321, 226] on input "text" at bounding box center [290, 224] width 116 height 25
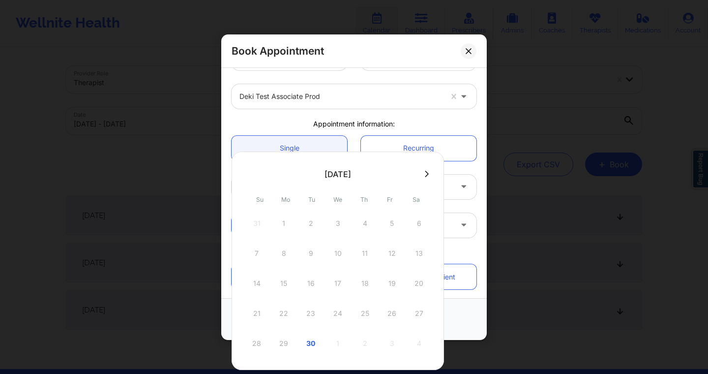
scroll to position [31, 0]
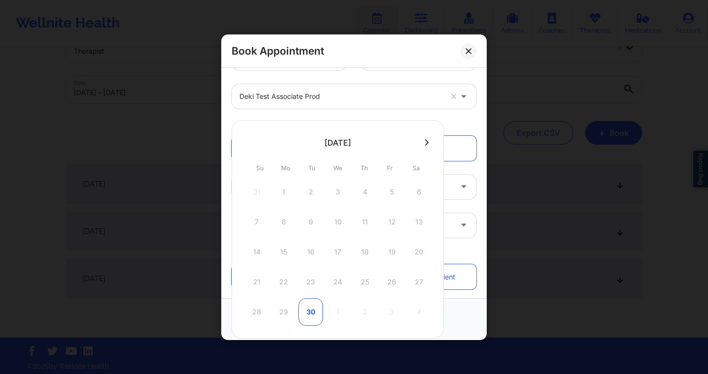
click at [313, 318] on div "30" at bounding box center [311, 312] width 25 height 28
type input "09/30/2025"
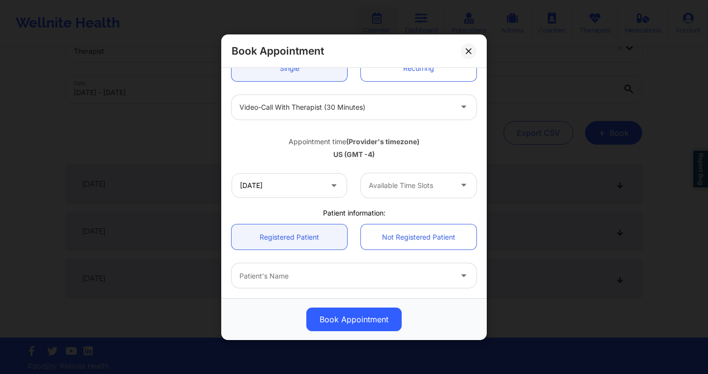
scroll to position [113, 0]
click at [394, 181] on div at bounding box center [410, 185] width 83 height 12
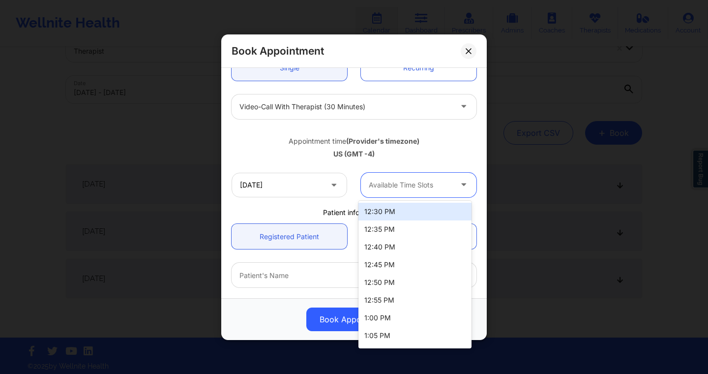
click at [383, 211] on div "12:30 PM" at bounding box center [415, 212] width 113 height 18
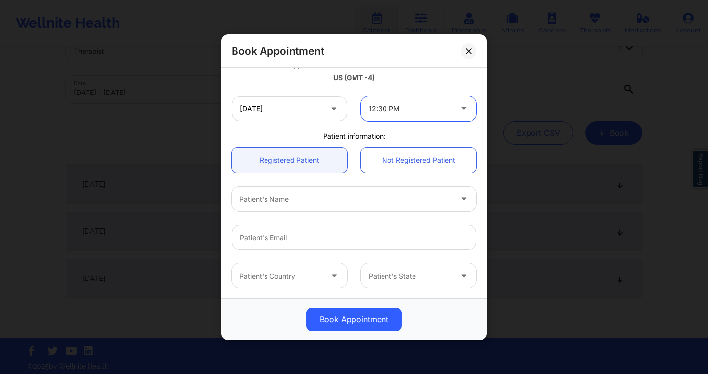
scroll to position [147, 0]
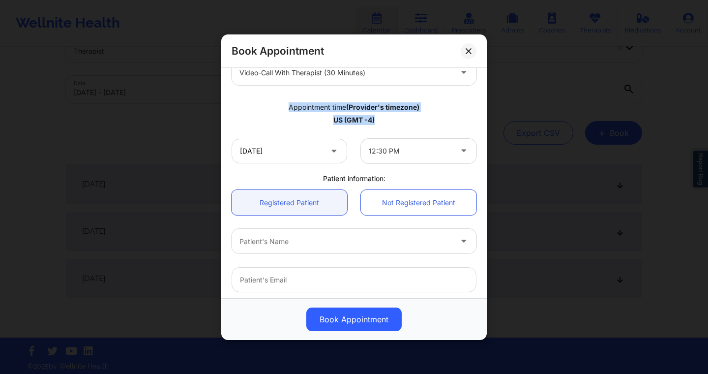
drag, startPoint x: 375, startPoint y: 120, endPoint x: 286, endPoint y: 103, distance: 91.2
click at [285, 103] on div "Appointment time (Provider's timezone) US (GMT -4)" at bounding box center [354, 111] width 259 height 26
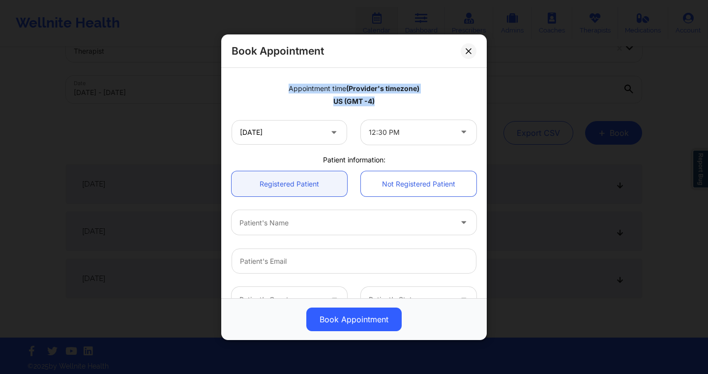
scroll to position [165, 0]
click at [373, 99] on div "US (GMT -4)" at bounding box center [354, 102] width 245 height 10
drag, startPoint x: 332, startPoint y: 104, endPoint x: 391, endPoint y: 99, distance: 59.2
click at [391, 100] on div "US (GMT -4)" at bounding box center [354, 102] width 245 height 10
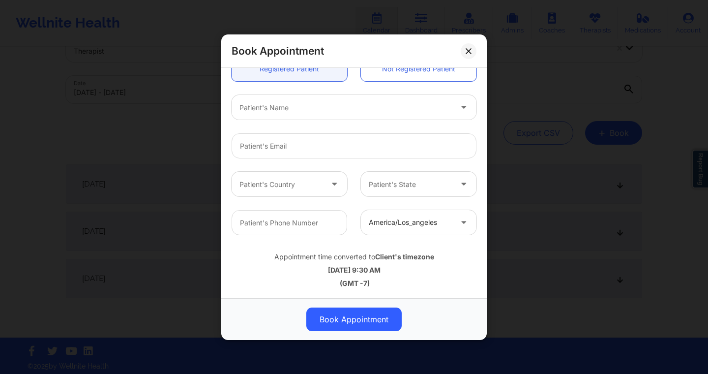
scroll to position [35, 0]
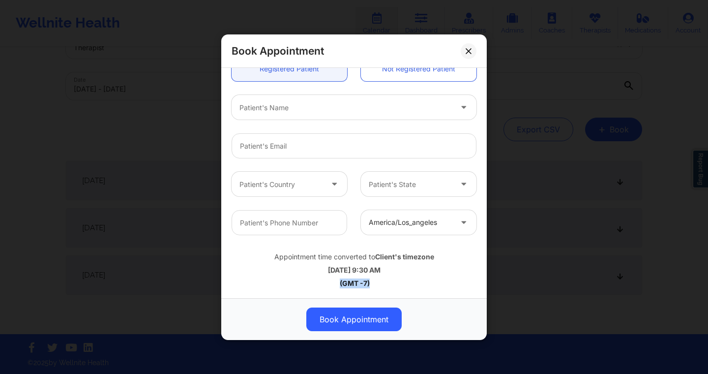
drag, startPoint x: 337, startPoint y: 282, endPoint x: 383, endPoint y: 284, distance: 46.3
click at [383, 284] on div "(GMT -7)" at bounding box center [354, 283] width 245 height 10
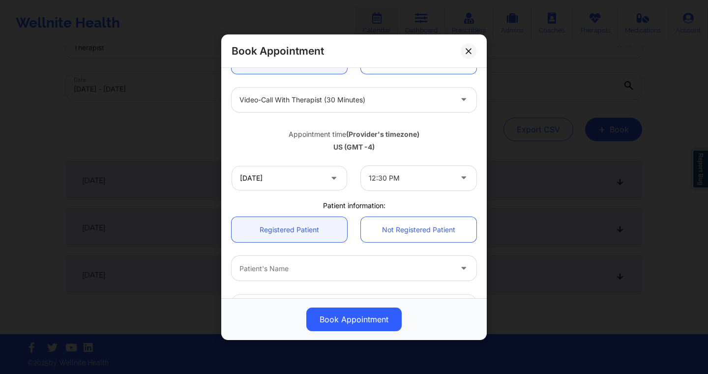
scroll to position [119, 0]
drag, startPoint x: 379, startPoint y: 147, endPoint x: 322, endPoint y: 146, distance: 56.6
click at [322, 146] on div "US (GMT -4)" at bounding box center [354, 148] width 245 height 10
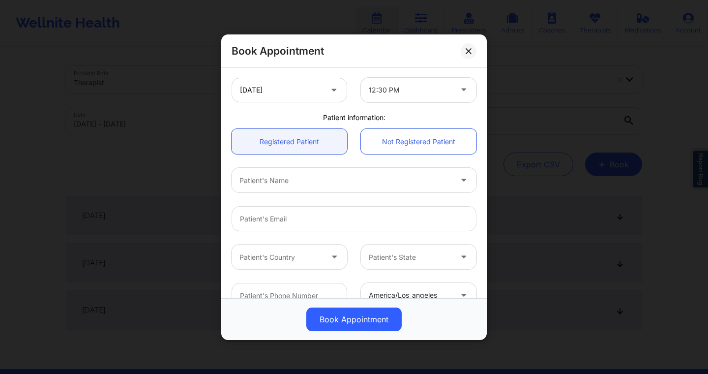
scroll to position [209, 0]
click at [368, 175] on div at bounding box center [346, 179] width 212 height 12
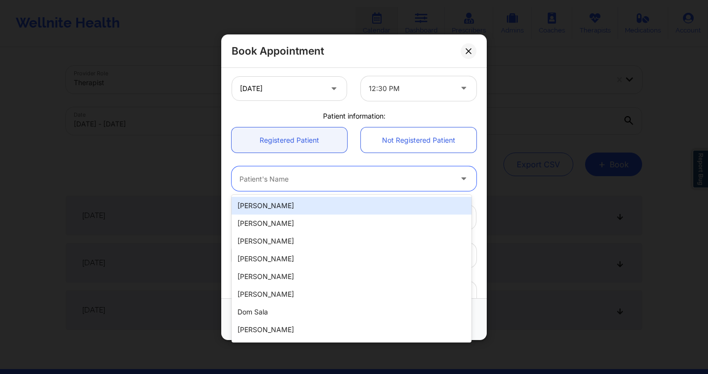
click at [361, 172] on div "Patient's Name" at bounding box center [342, 178] width 221 height 25
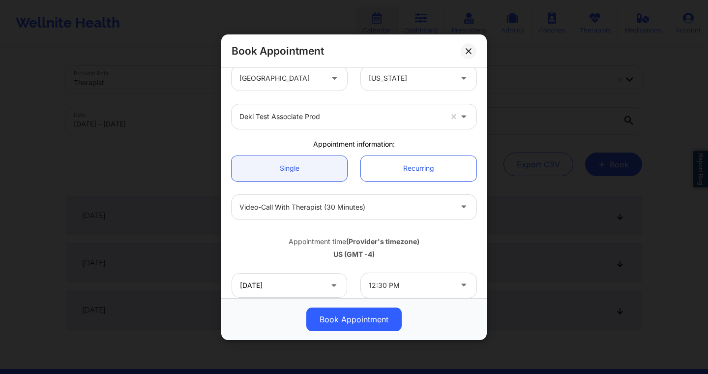
scroll to position [0, 0]
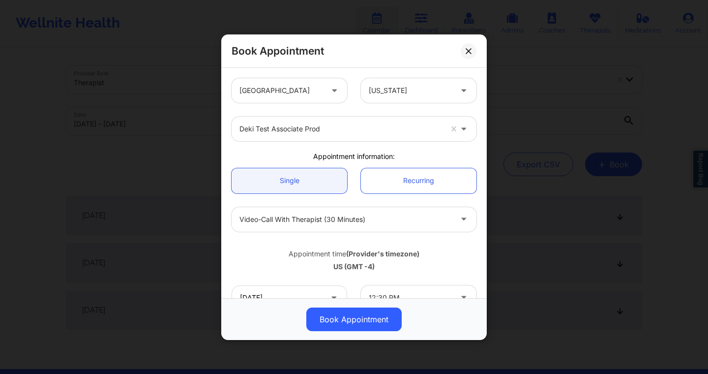
click at [321, 96] on div "United States" at bounding box center [278, 90] width 92 height 25
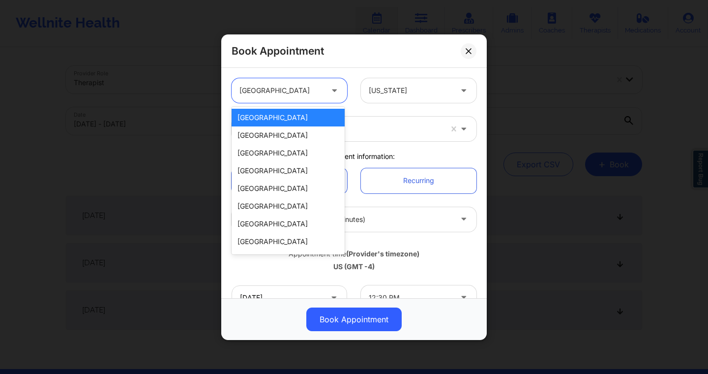
click at [287, 119] on div "United States" at bounding box center [288, 118] width 113 height 18
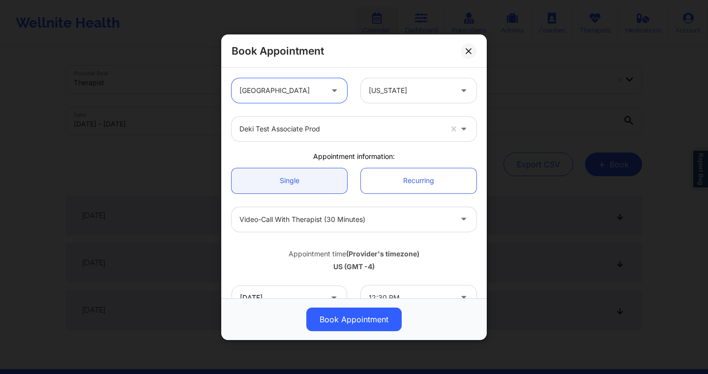
click at [345, 125] on div at bounding box center [341, 129] width 203 height 12
click at [355, 110] on div "Deki Test Associate Prod" at bounding box center [354, 129] width 259 height 38
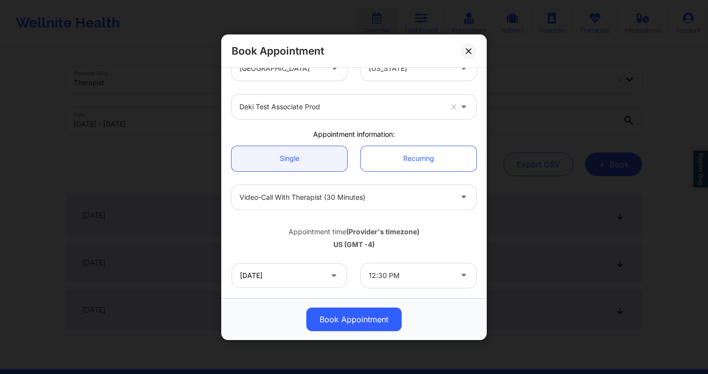
scroll to position [37, 0]
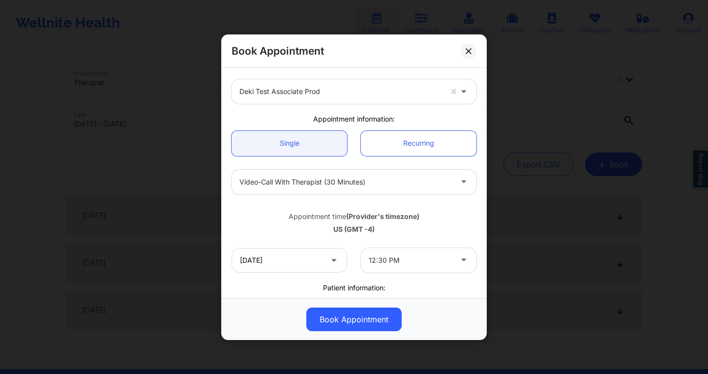
click at [269, 181] on div at bounding box center [346, 182] width 212 height 12
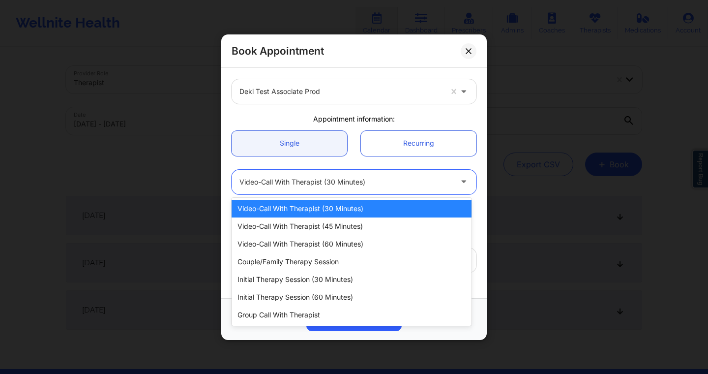
click at [308, 213] on div "Video-Call with Therapist (30 minutes)" at bounding box center [352, 209] width 240 height 18
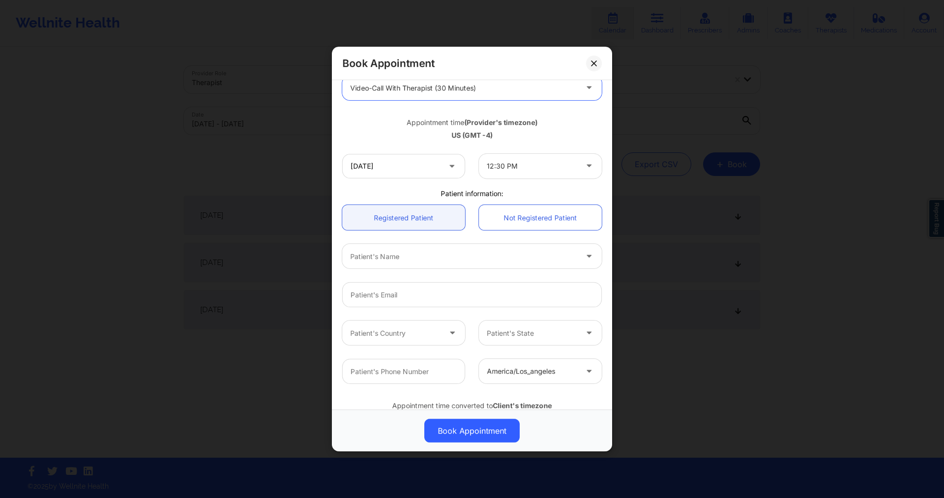
scroll to position [108, 0]
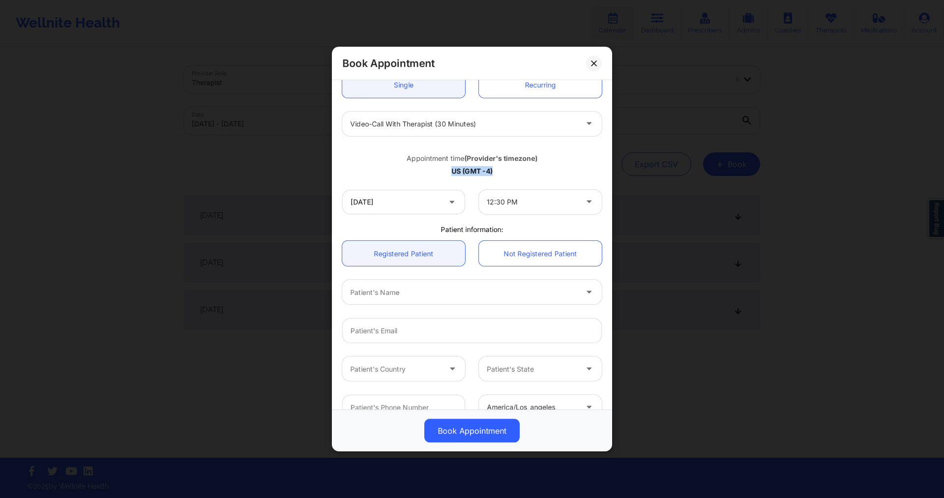
drag, startPoint x: 503, startPoint y: 169, endPoint x: 448, endPoint y: 169, distance: 55.6
click at [448, 169] on div "US (GMT -4)" at bounding box center [472, 171] width 260 height 10
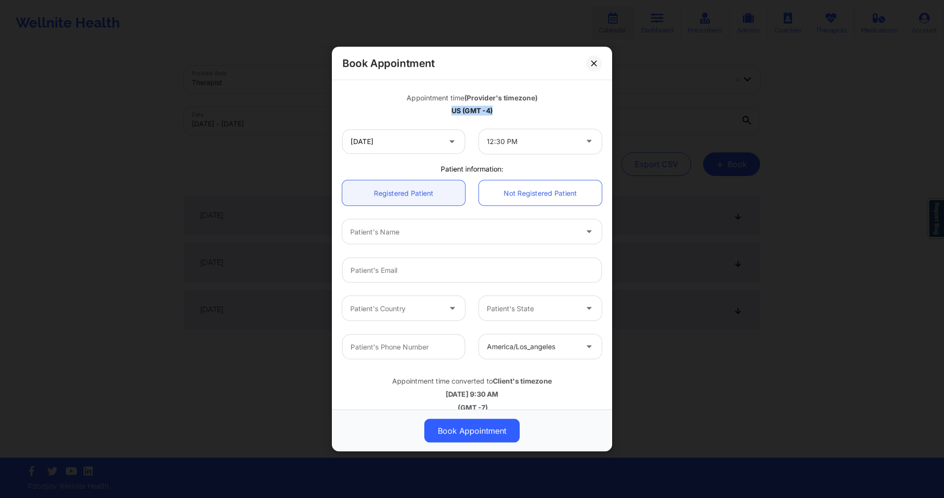
scroll to position [0, 0]
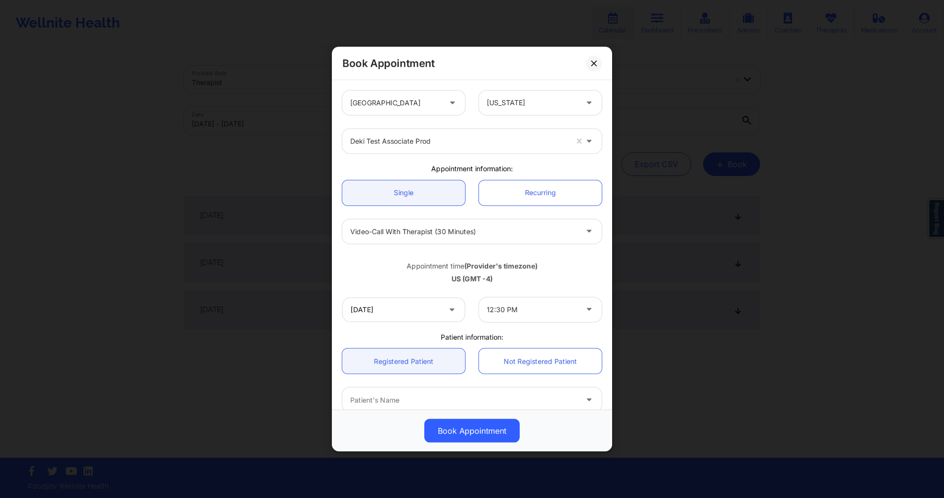
click at [448, 104] on icon at bounding box center [453, 100] width 10 height 8
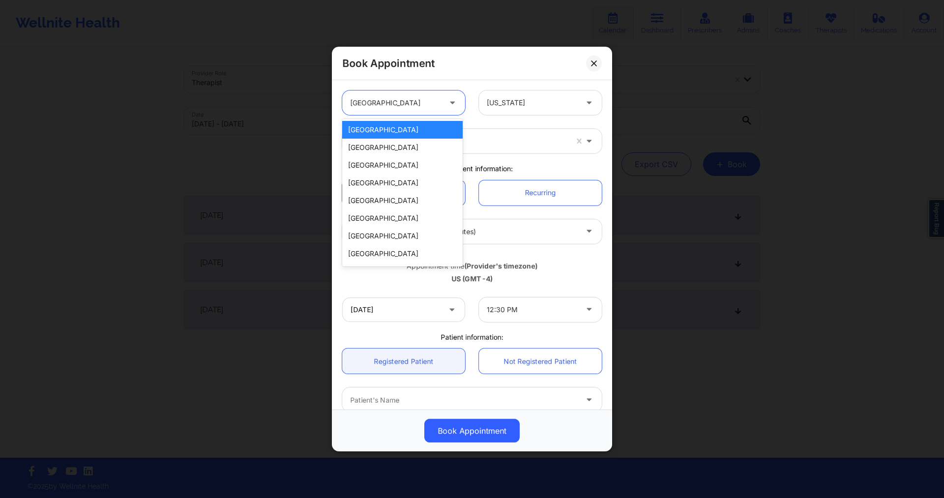
click at [487, 112] on div "Alabama" at bounding box center [532, 103] width 91 height 25
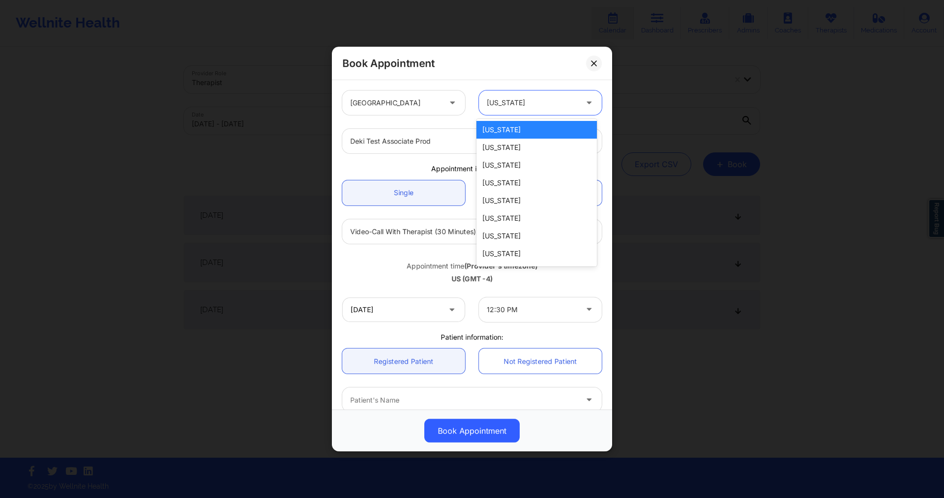
click at [459, 119] on div "United States Alabama selected, 1 of 51. 51 results available. Use Up and Down …" at bounding box center [471, 103] width 273 height 38
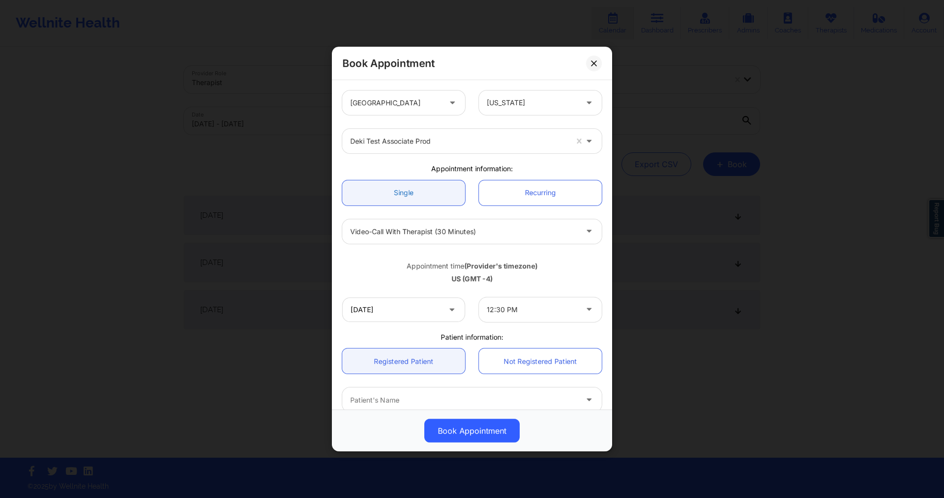
scroll to position [48, 0]
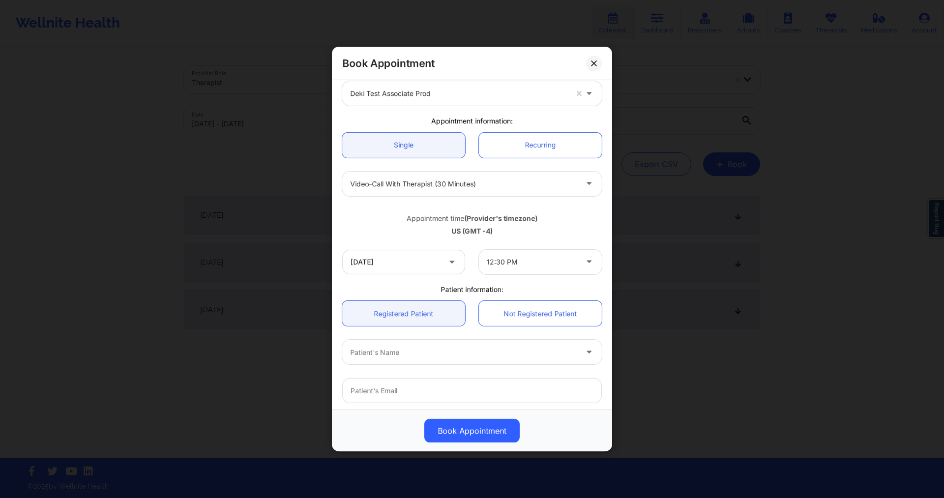
click at [452, 186] on div at bounding box center [463, 184] width 227 height 12
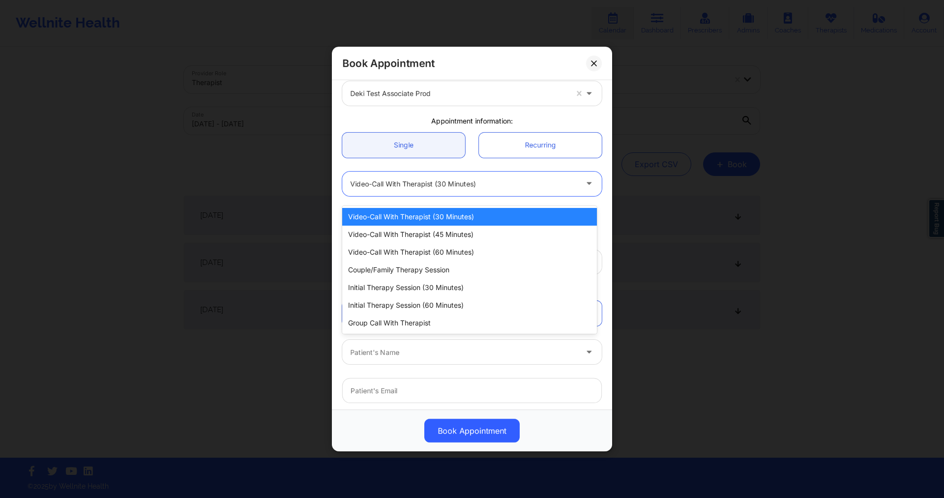
scroll to position [0, 0]
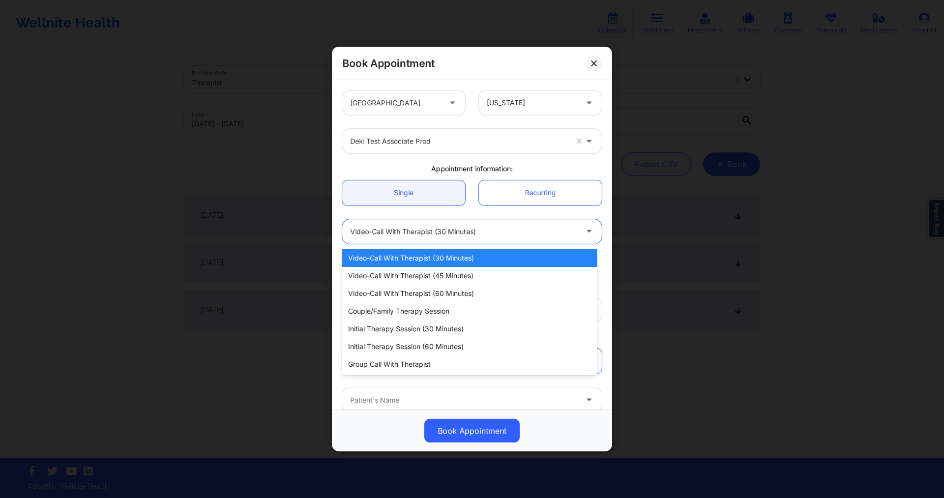
click at [466, 124] on div "Deki Test Associate Prod" at bounding box center [471, 141] width 273 height 38
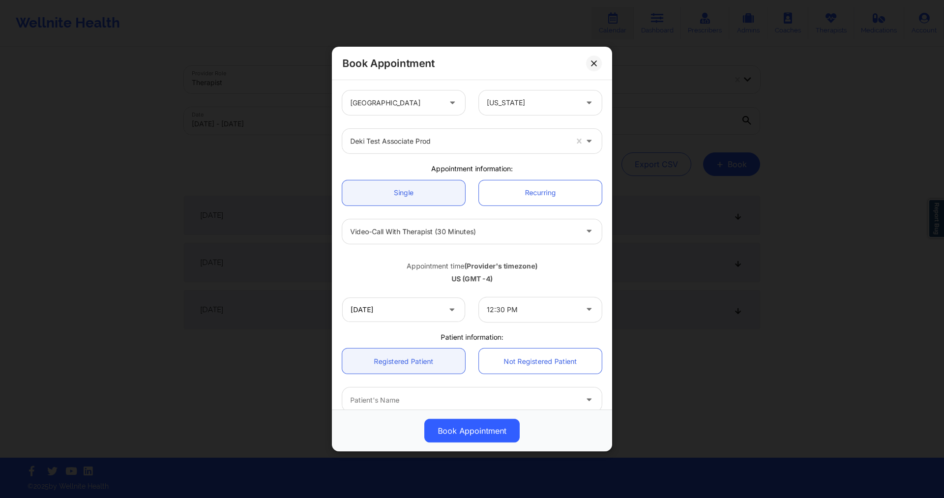
click at [524, 104] on div at bounding box center [532, 103] width 91 height 12
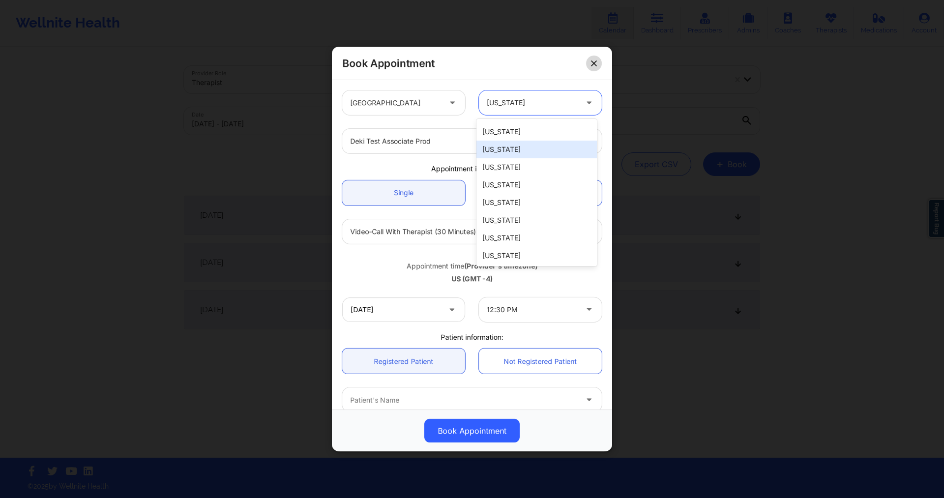
click at [597, 66] on icon at bounding box center [593, 62] width 5 height 5
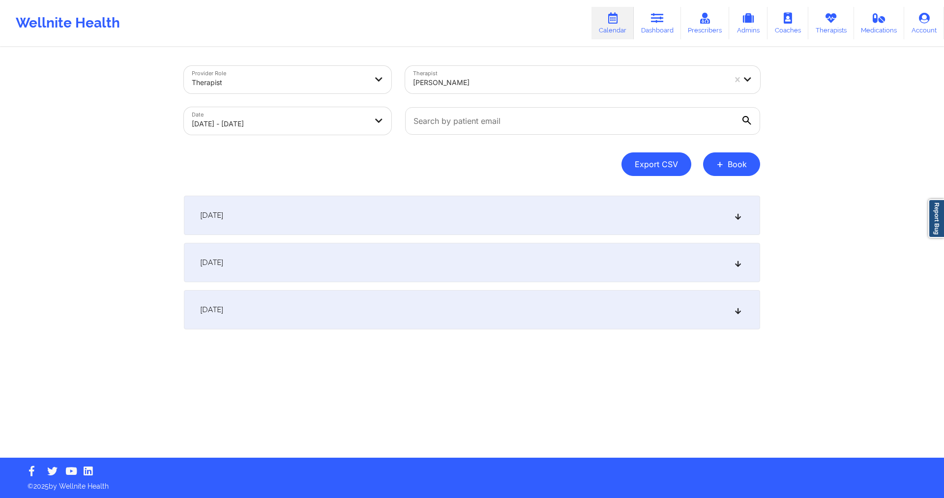
click at [635, 159] on button "Export CSV" at bounding box center [657, 164] width 70 height 24
select select "2025-7"
select select "2025-8"
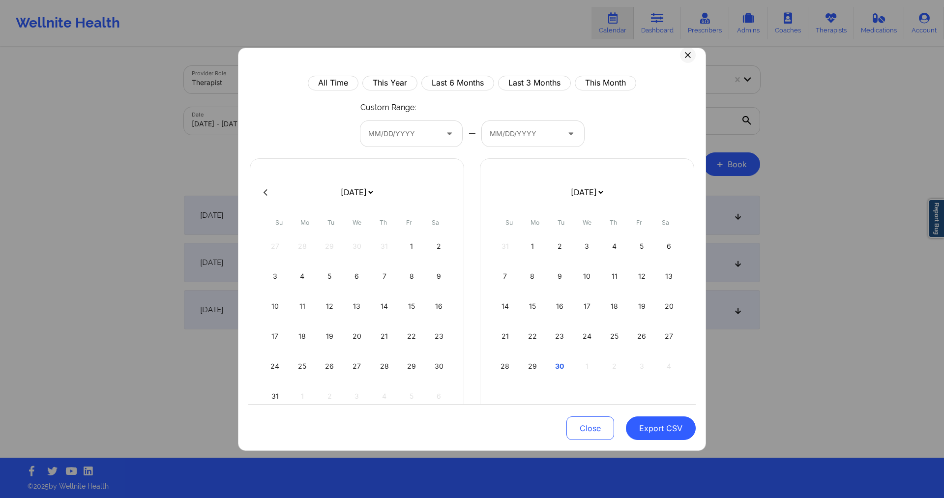
scroll to position [0, 0]
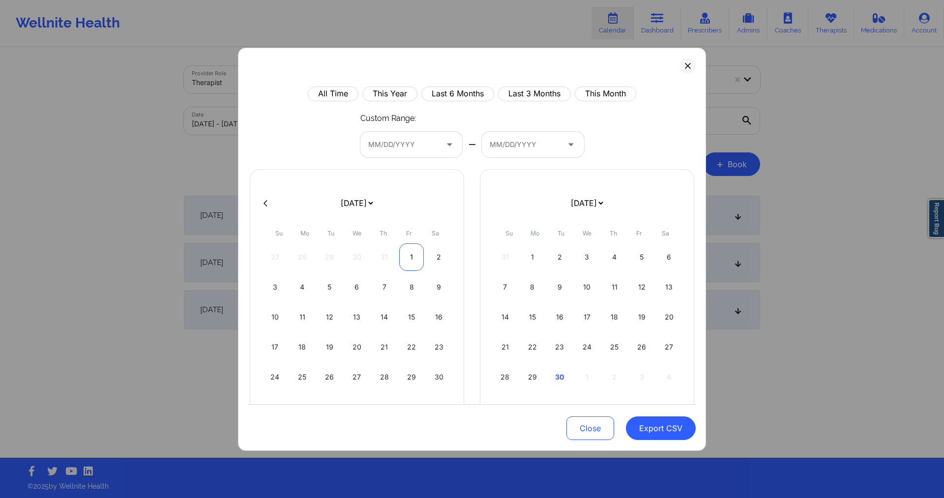
click at [409, 259] on div "1" at bounding box center [411, 257] width 25 height 28
select select "2025-7"
select select "2025-8"
click at [530, 91] on button "Last 3 Months" at bounding box center [534, 94] width 73 height 15
select select "2025-5"
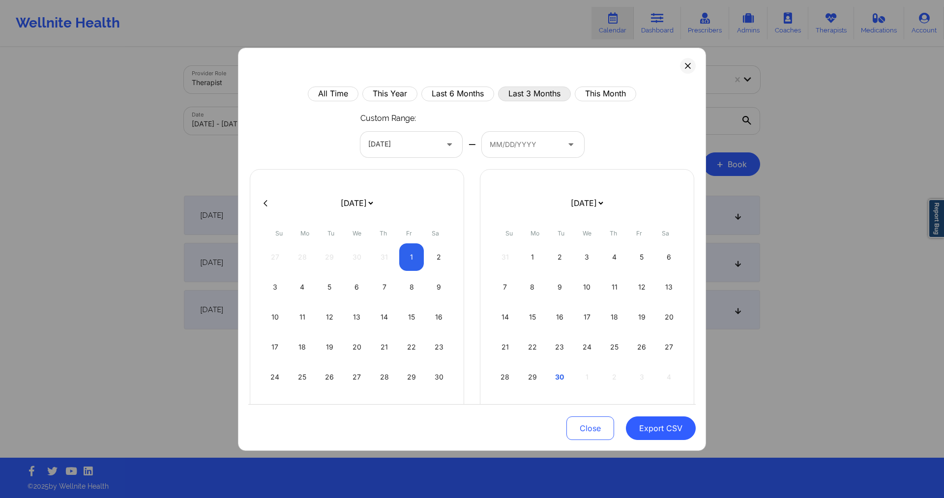
select select "2025-6"
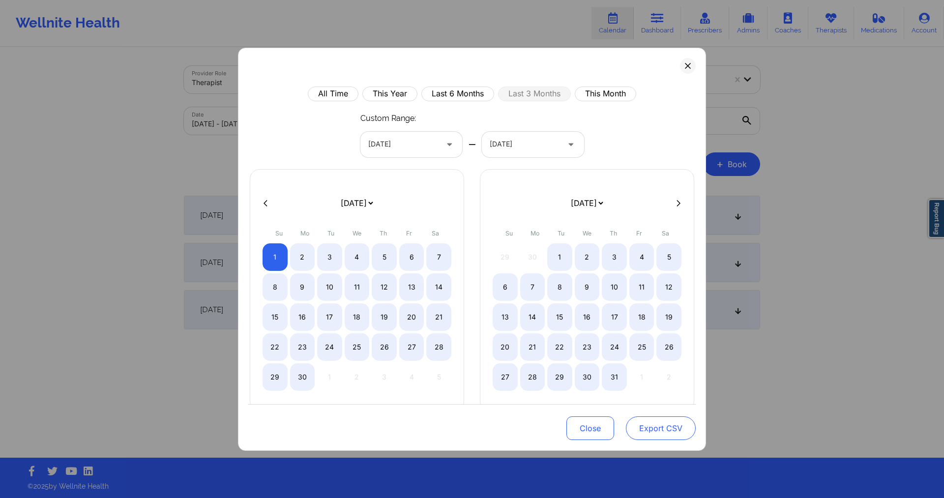
click at [642, 399] on button "Export CSV" at bounding box center [661, 429] width 70 height 24
select select "2025-5"
select select "2025-6"
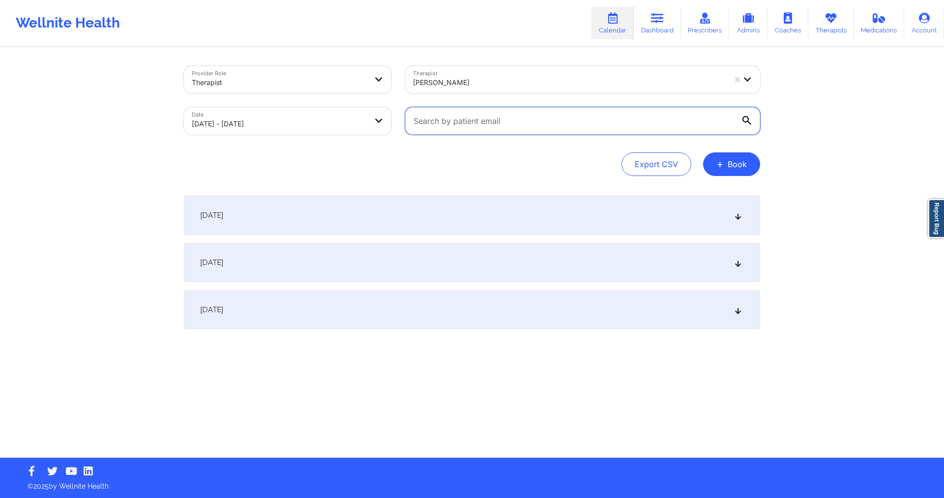
click at [608, 127] on input "text" at bounding box center [582, 121] width 355 height 28
click at [452, 261] on div "October 2, 2025" at bounding box center [472, 262] width 576 height 39
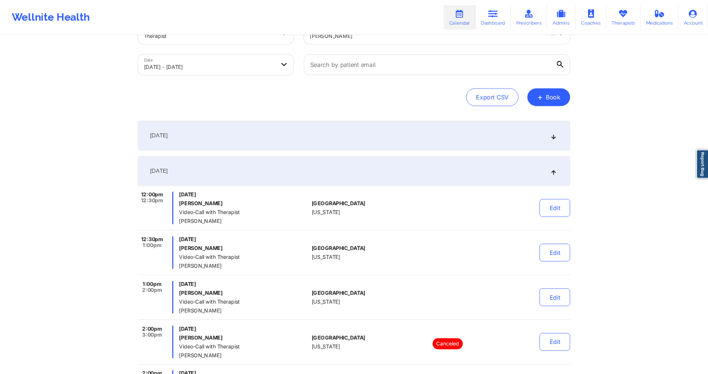
scroll to position [0, 0]
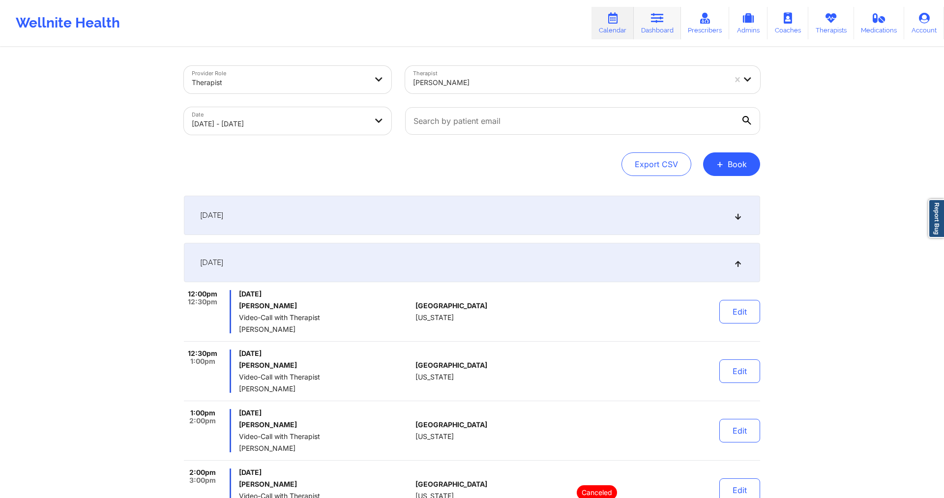
click at [668, 19] on link "Dashboard" at bounding box center [657, 23] width 47 height 32
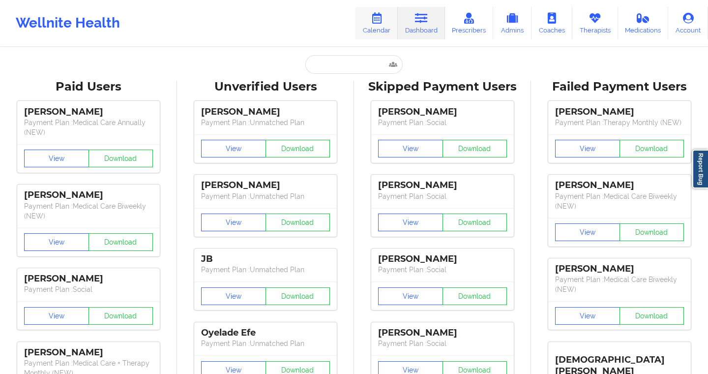
click at [366, 24] on link "Calendar" at bounding box center [377, 23] width 42 height 32
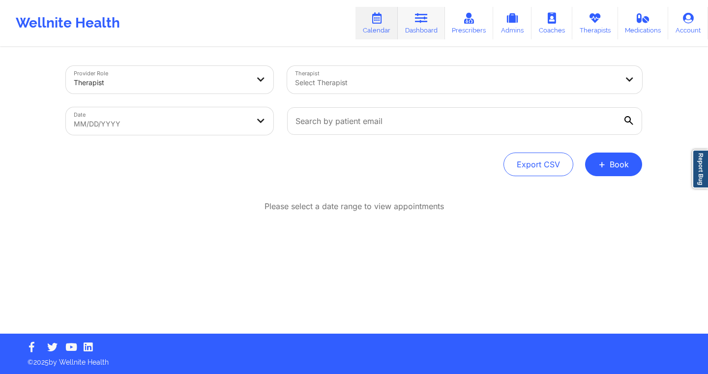
click at [424, 20] on icon at bounding box center [421, 18] width 13 height 11
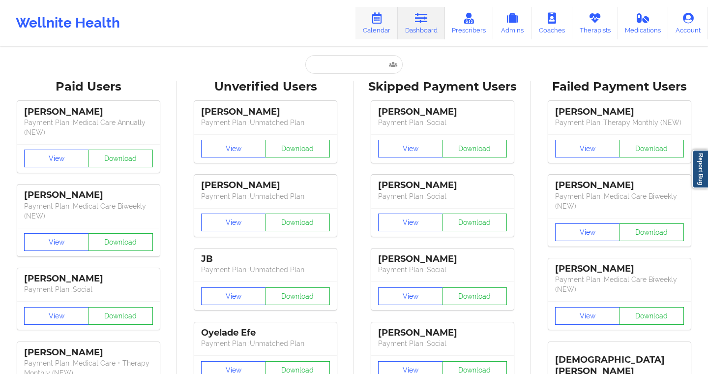
click at [390, 19] on link "Calendar" at bounding box center [377, 23] width 42 height 32
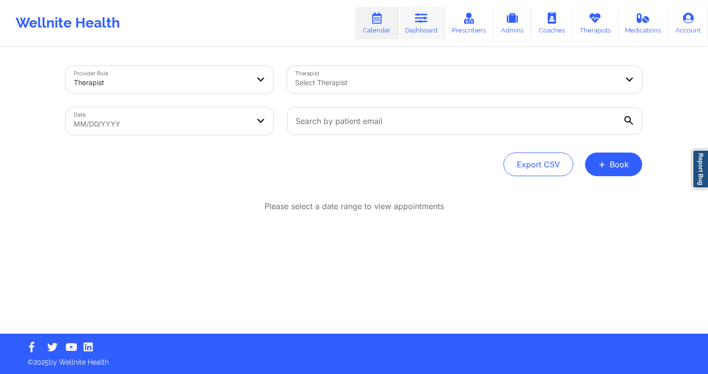
click at [419, 23] on icon at bounding box center [421, 18] width 13 height 11
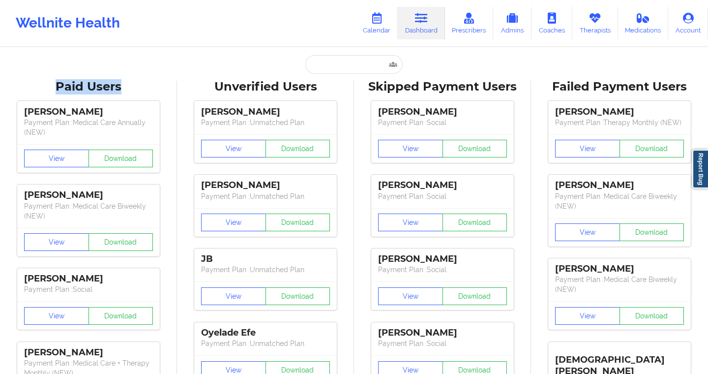
drag, startPoint x: 139, startPoint y: 87, endPoint x: 58, endPoint y: 88, distance: 80.7
click at [58, 89] on div "Paid Users" at bounding box center [88, 86] width 163 height 15
drag, startPoint x: 209, startPoint y: 89, endPoint x: 326, endPoint y: 87, distance: 117.1
click at [326, 88] on div "Unverified Users" at bounding box center [265, 86] width 163 height 15
drag, startPoint x: 56, startPoint y: 88, endPoint x: 132, endPoint y: 88, distance: 76.2
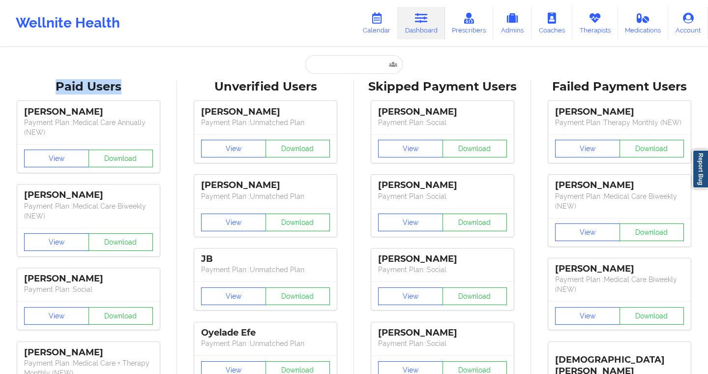
click at [133, 88] on div "Paid Users" at bounding box center [88, 86] width 163 height 15
drag, startPoint x: 210, startPoint y: 83, endPoint x: 318, endPoint y: 84, distance: 108.7
click at [318, 84] on div "Unverified Users" at bounding box center [265, 86] width 163 height 15
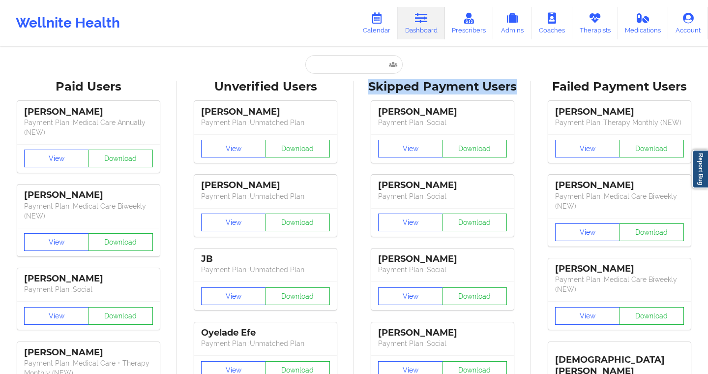
drag, startPoint x: 368, startPoint y: 86, endPoint x: 521, endPoint y: 86, distance: 152.5
click at [521, 86] on div "Skipped Payment Users" at bounding box center [442, 86] width 163 height 15
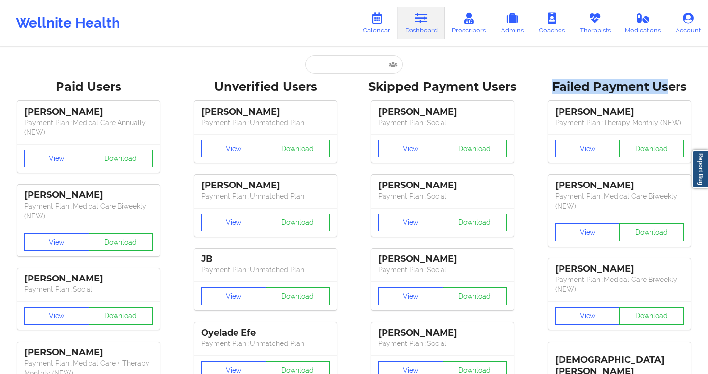
drag, startPoint x: 551, startPoint y: 90, endPoint x: 666, endPoint y: 91, distance: 115.1
click at [666, 91] on div "Failed Payment Users" at bounding box center [619, 86] width 163 height 15
click at [364, 21] on link "Calendar" at bounding box center [377, 23] width 42 height 32
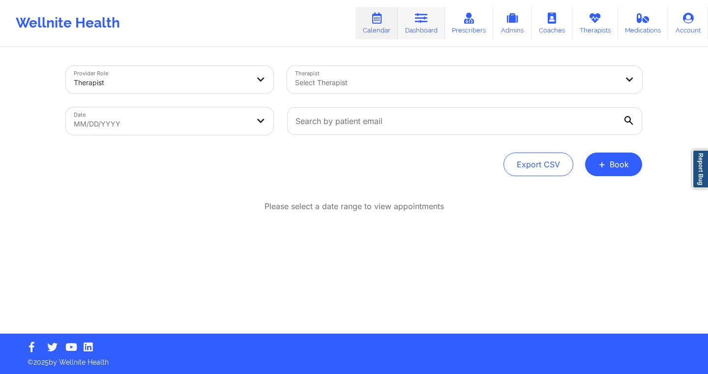
click at [425, 30] on link "Dashboard" at bounding box center [421, 23] width 47 height 32
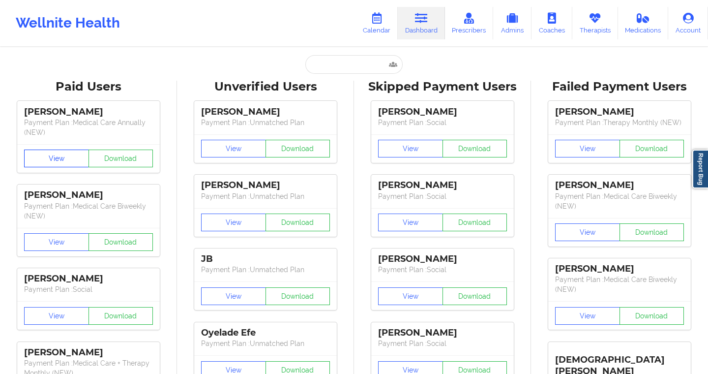
click at [78, 156] on button "View" at bounding box center [56, 159] width 65 height 18
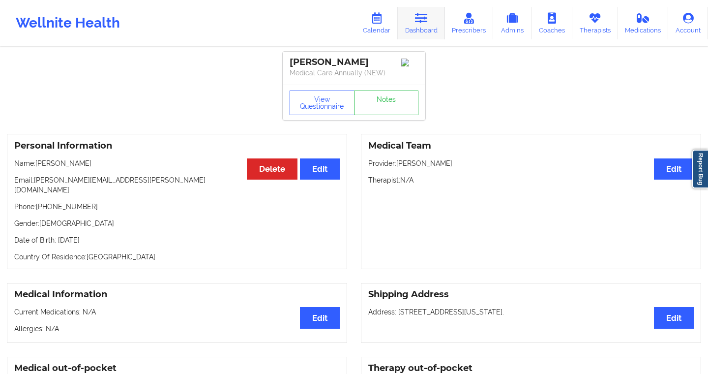
click at [409, 26] on link "Dashboard" at bounding box center [421, 23] width 47 height 32
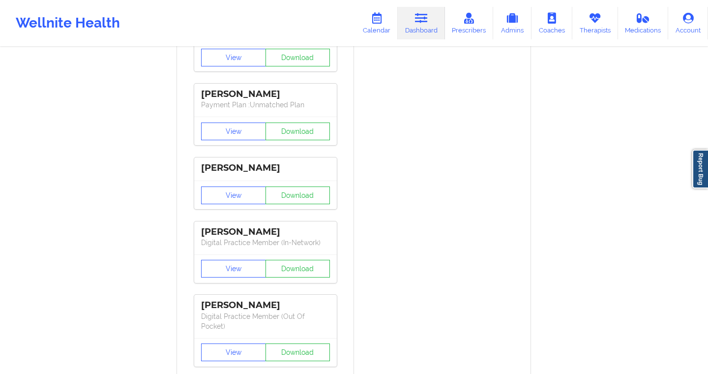
scroll to position [2665, 0]
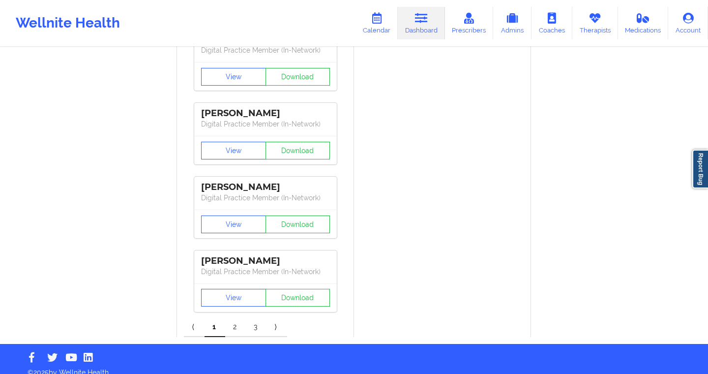
click at [240, 317] on link "2" at bounding box center [235, 327] width 21 height 20
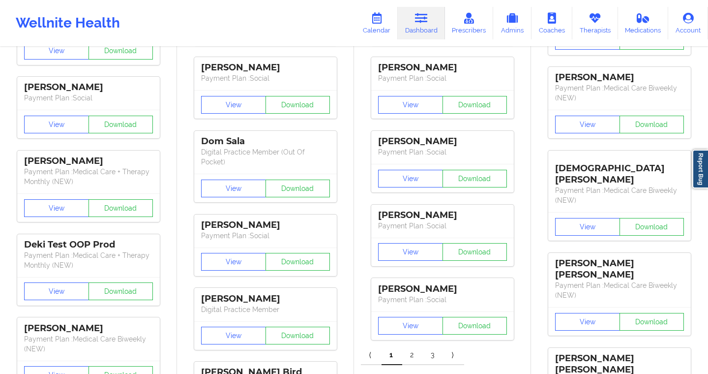
scroll to position [0, 0]
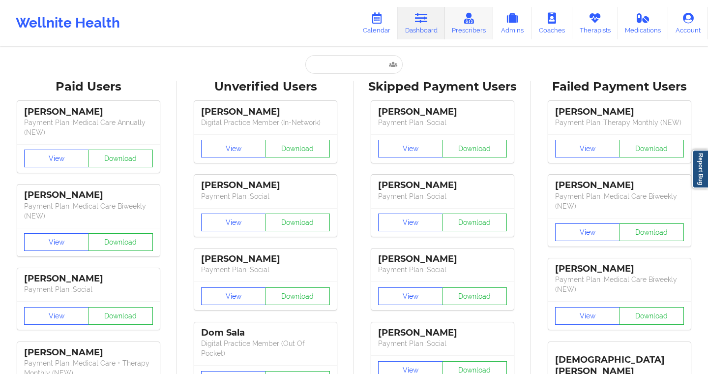
click at [471, 24] on link "Prescribers" at bounding box center [469, 23] width 49 height 32
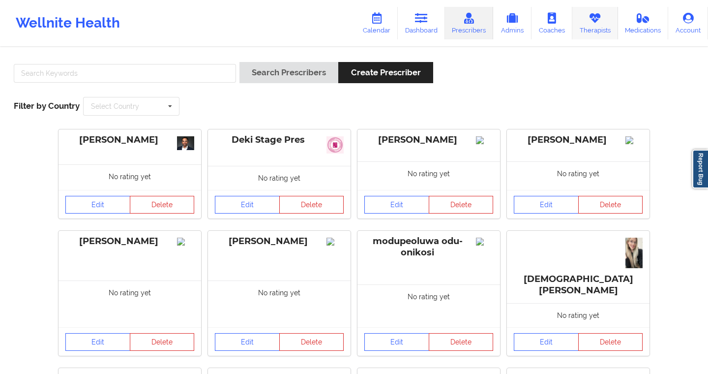
click at [599, 22] on icon at bounding box center [595, 18] width 13 height 11
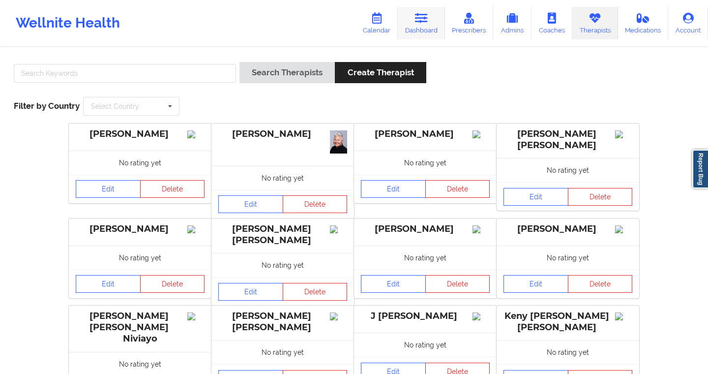
click at [426, 18] on icon at bounding box center [421, 18] width 13 height 11
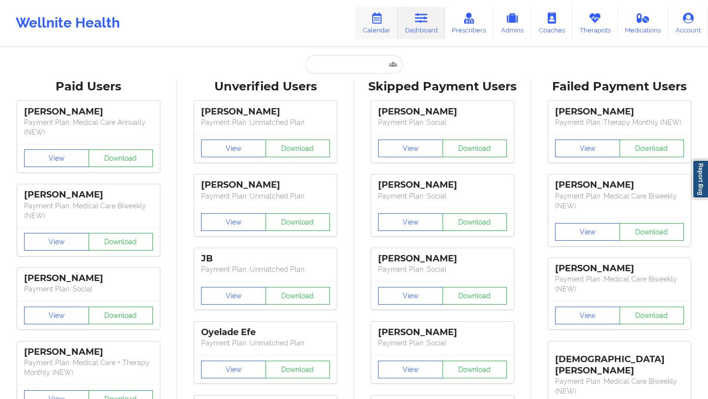
click at [384, 32] on link "Calendar" at bounding box center [377, 23] width 42 height 32
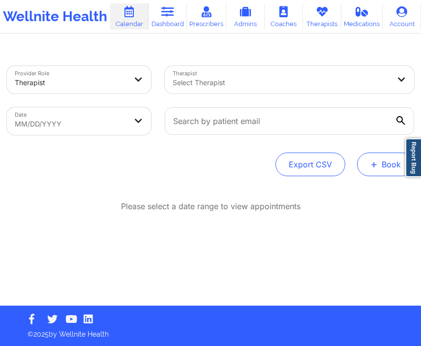
click at [373, 164] on span "+" at bounding box center [373, 163] width 7 height 5
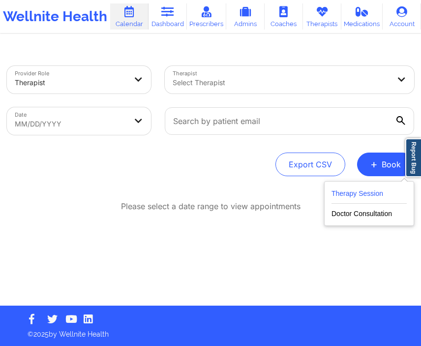
click at [349, 190] on button "Therapy Session" at bounding box center [369, 195] width 75 height 16
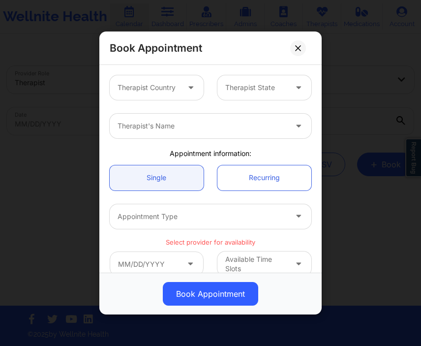
click at [170, 91] on div at bounding box center [148, 88] width 61 height 12
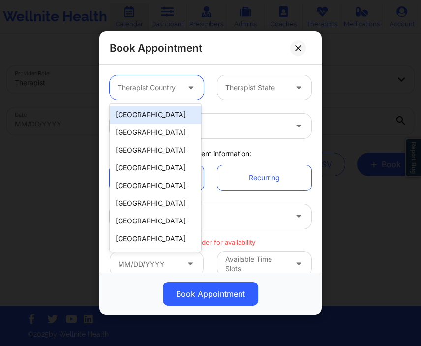
click at [160, 117] on div "United States" at bounding box center [155, 115] width 91 height 18
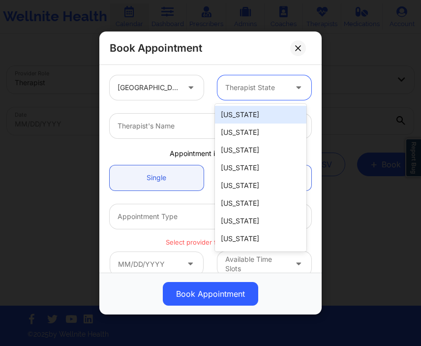
click at [261, 88] on div at bounding box center [255, 88] width 61 height 12
click at [250, 114] on div "Alabama" at bounding box center [260, 115] width 91 height 18
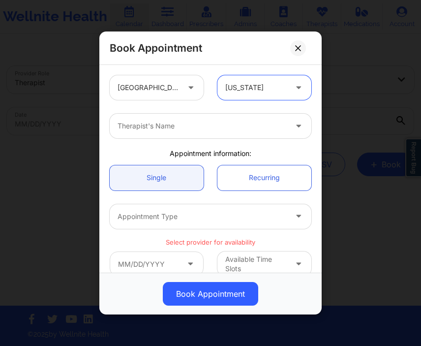
click at [223, 125] on div at bounding box center [202, 126] width 169 height 12
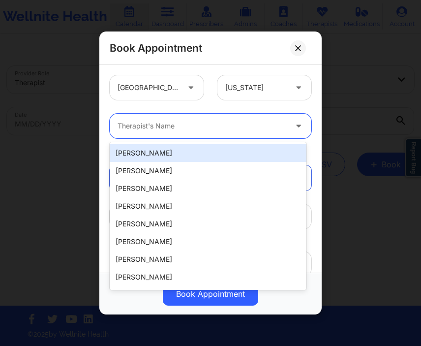
click at [214, 150] on div "Rebekah Bell" at bounding box center [208, 153] width 197 height 18
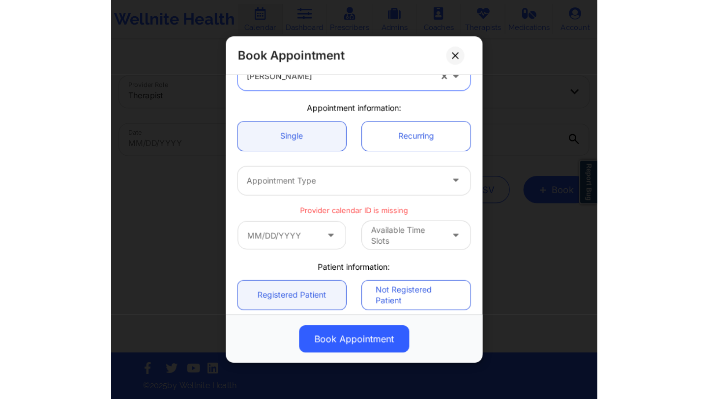
scroll to position [120, 0]
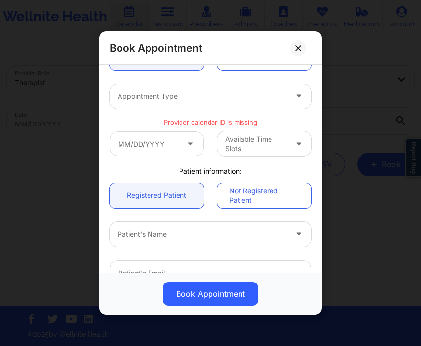
click at [196, 102] on div at bounding box center [202, 97] width 169 height 12
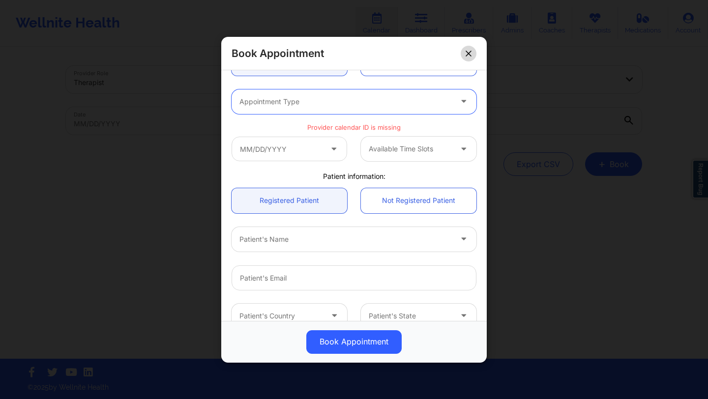
click at [466, 54] on icon at bounding box center [469, 53] width 6 height 6
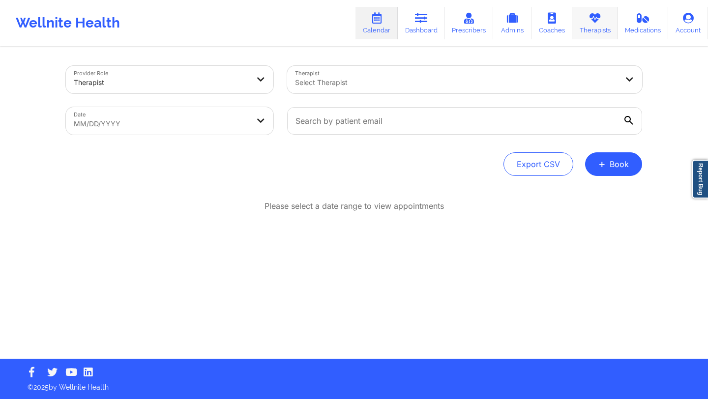
click at [576, 29] on link "Therapists" at bounding box center [596, 23] width 46 height 32
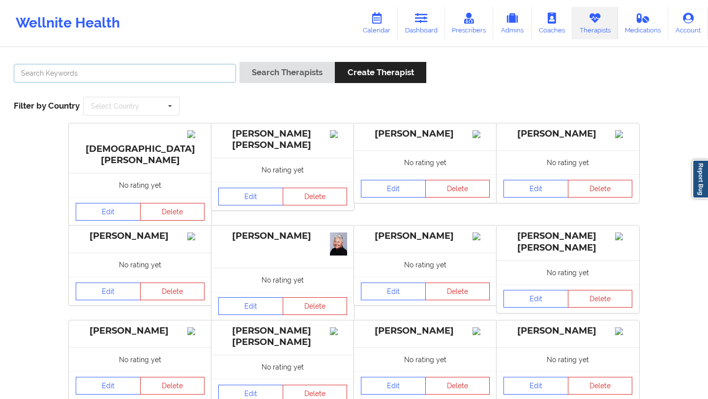
click at [160, 79] on input "text" at bounding box center [125, 73] width 222 height 19
click at [378, 23] on icon at bounding box center [376, 18] width 13 height 11
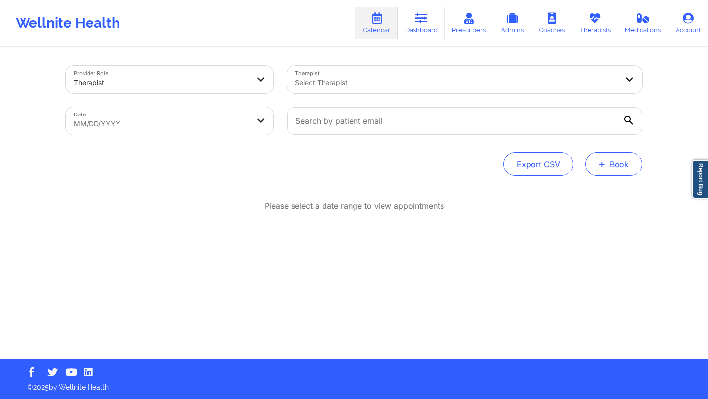
click at [606, 164] on button "+ Book" at bounding box center [613, 164] width 57 height 24
click at [576, 194] on button "Therapy Session" at bounding box center [597, 195] width 75 height 16
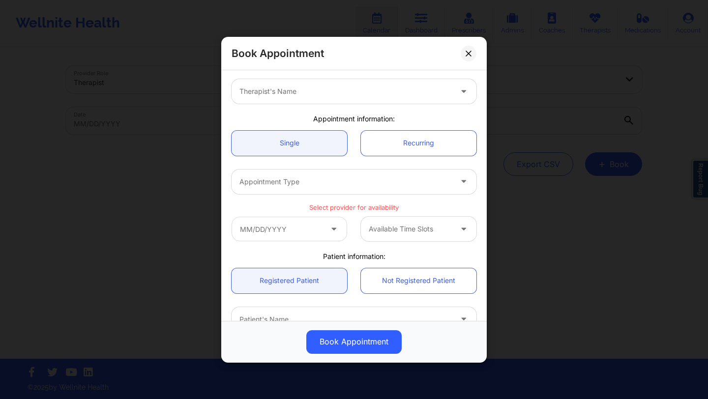
scroll to position [42, 0]
click at [404, 188] on div "Appointment Type" at bounding box center [342, 179] width 221 height 25
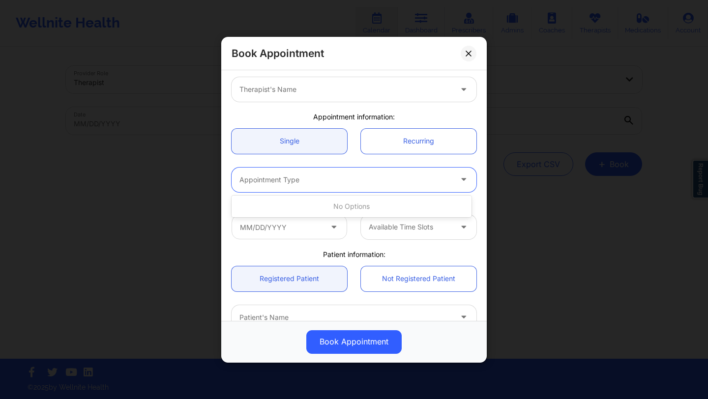
scroll to position [0, 0]
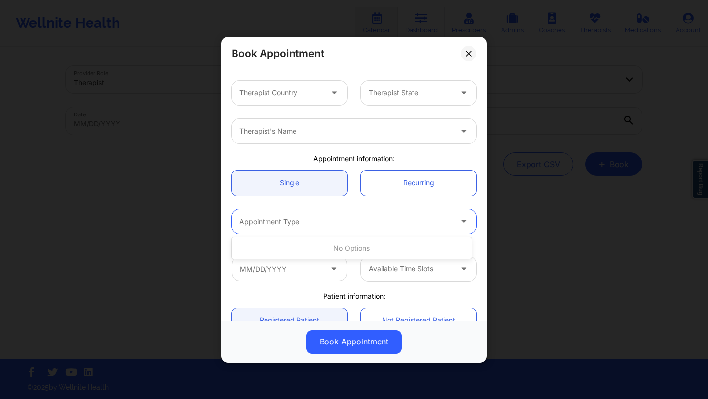
click at [318, 99] on div "Therapist Country" at bounding box center [278, 93] width 92 height 25
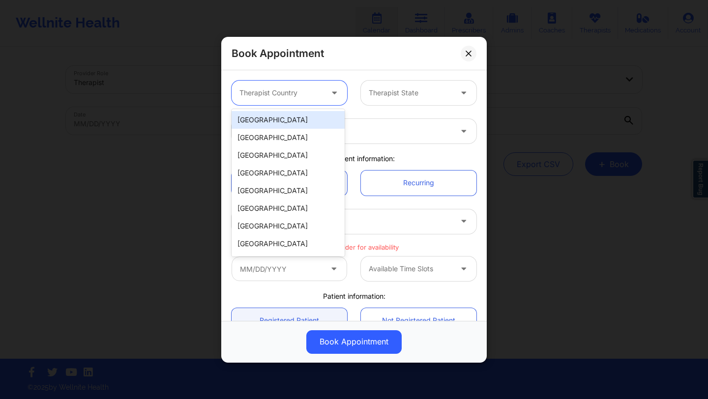
click at [309, 120] on div "United States" at bounding box center [288, 120] width 113 height 18
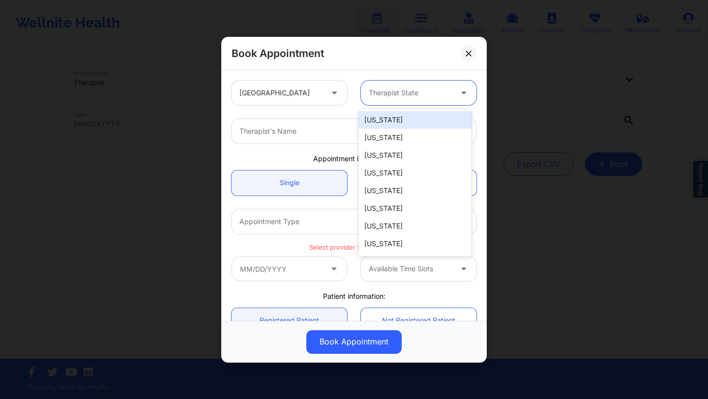
click at [384, 99] on div "Therapist State" at bounding box center [407, 93] width 92 height 25
click at [379, 127] on div "Alabama" at bounding box center [415, 120] width 113 height 18
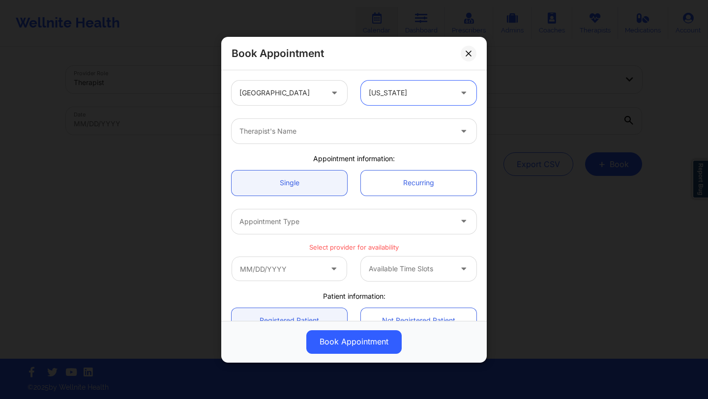
click at [333, 132] on div at bounding box center [346, 131] width 212 height 12
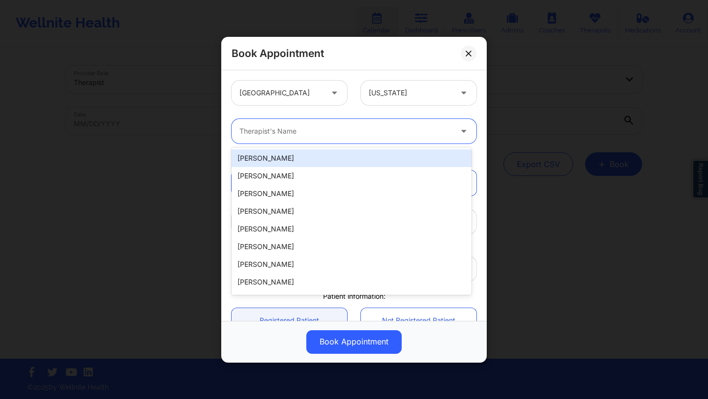
click at [315, 153] on div "Rebekah Bell" at bounding box center [352, 159] width 240 height 18
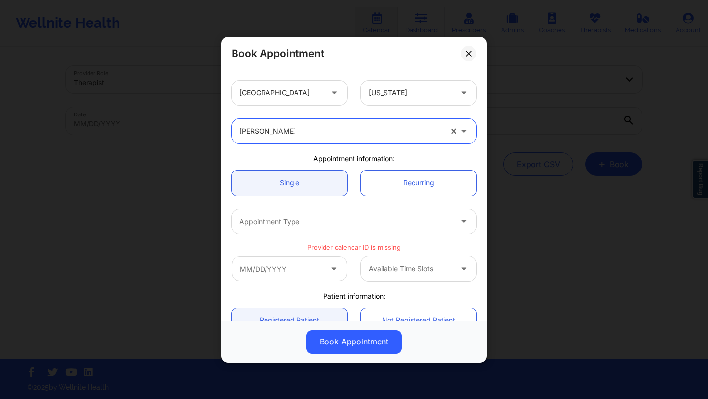
click at [337, 223] on div at bounding box center [346, 222] width 212 height 12
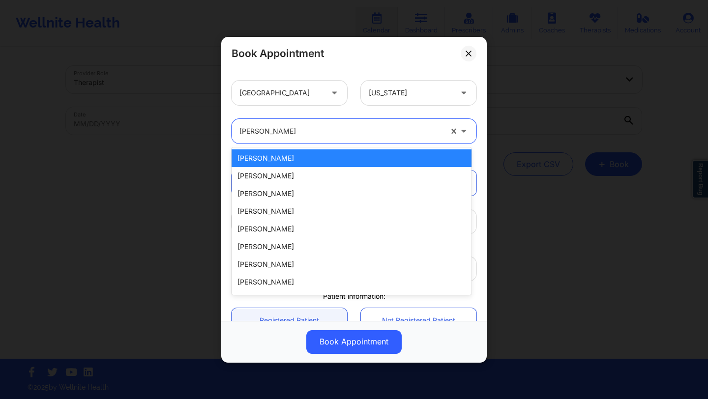
click at [332, 137] on div at bounding box center [341, 131] width 203 height 12
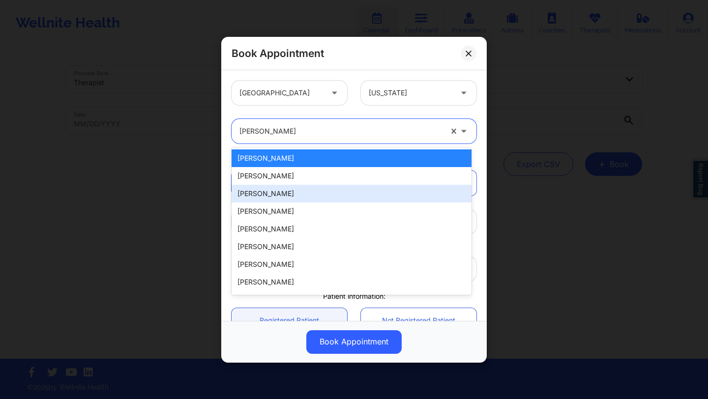
scroll to position [211, 0]
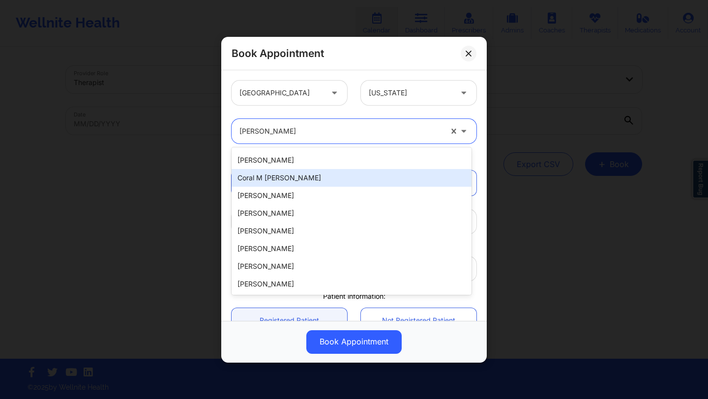
click at [286, 186] on div "Coral M Bealer" at bounding box center [352, 178] width 240 height 18
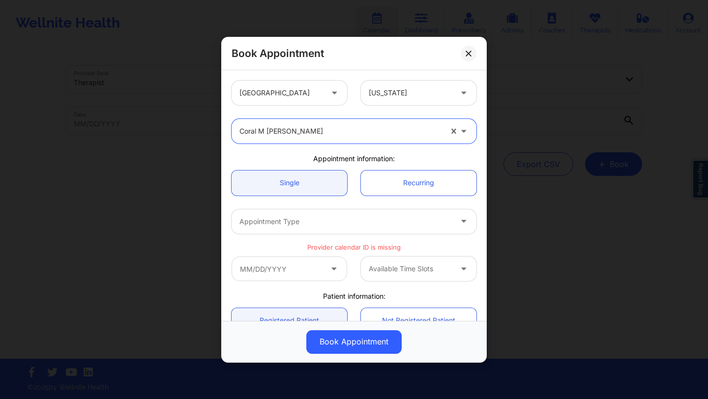
click at [285, 225] on div at bounding box center [346, 222] width 212 height 12
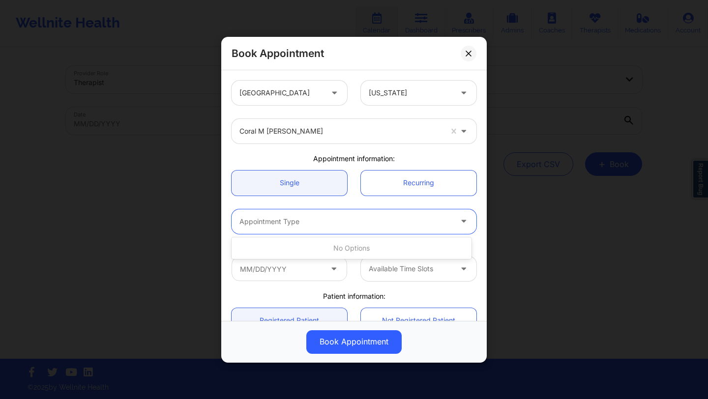
click at [292, 137] on div "Coral M Bealer" at bounding box center [341, 131] width 203 height 25
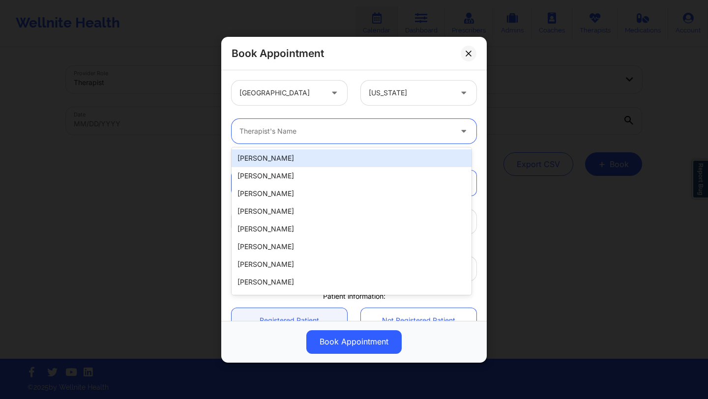
click at [356, 127] on div at bounding box center [346, 131] width 212 height 12
type input "nico"
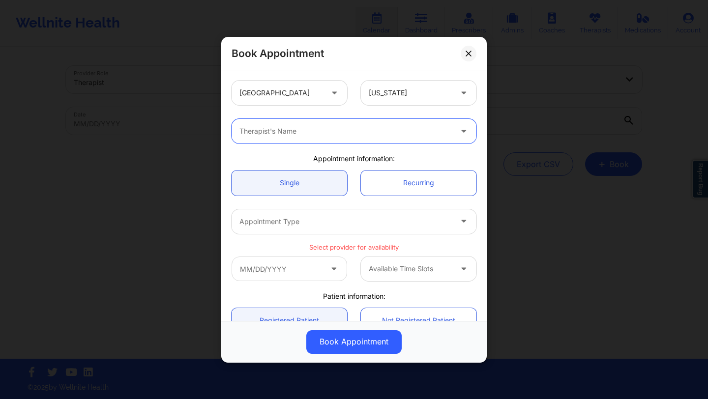
click at [309, 213] on div "Appointment Type" at bounding box center [342, 221] width 221 height 25
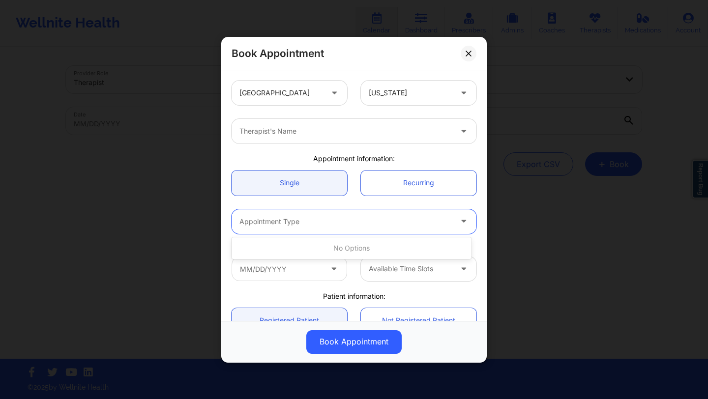
click at [291, 140] on div "Therapist's Name" at bounding box center [342, 131] width 221 height 25
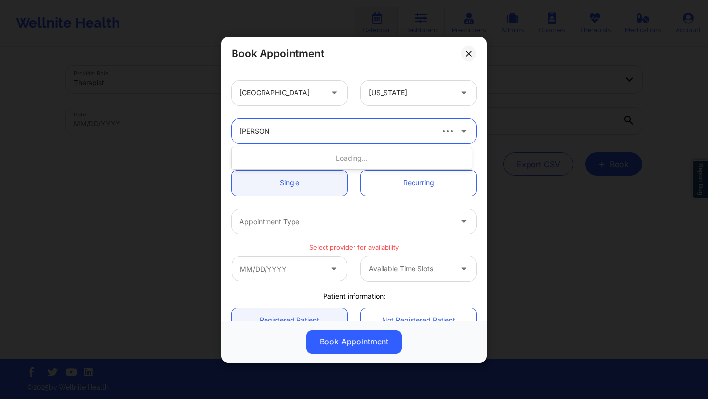
type input "nicole nun"
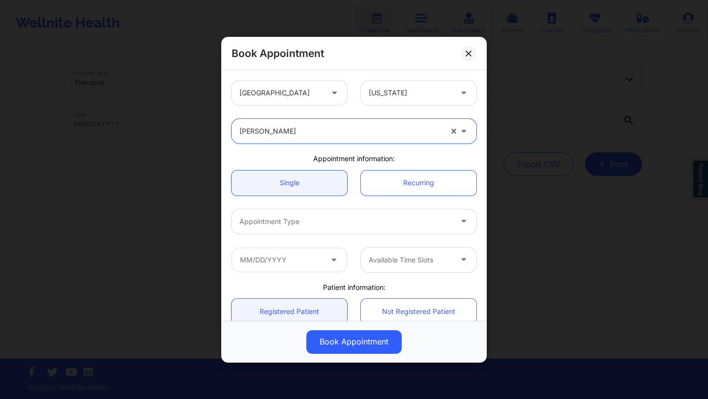
click at [283, 218] on div at bounding box center [346, 222] width 212 height 12
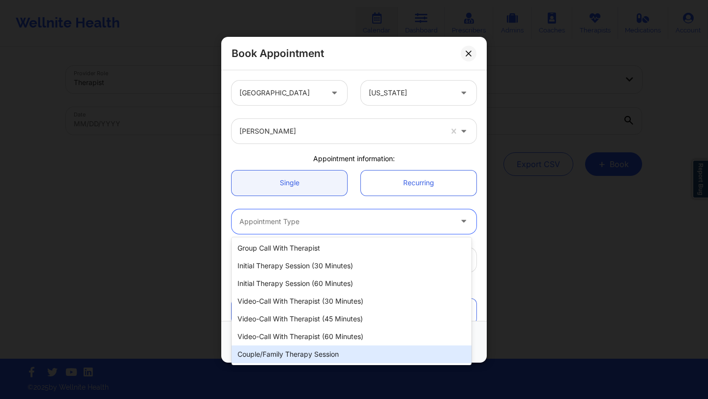
click at [288, 355] on div "Couple/Family Therapy Session" at bounding box center [352, 355] width 240 height 18
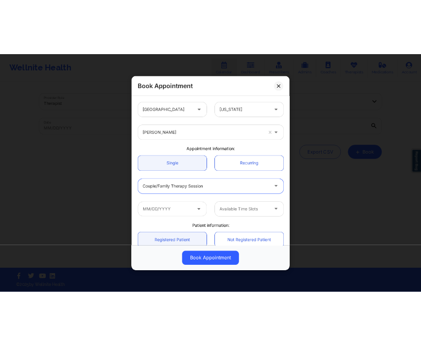
scroll to position [34, 0]
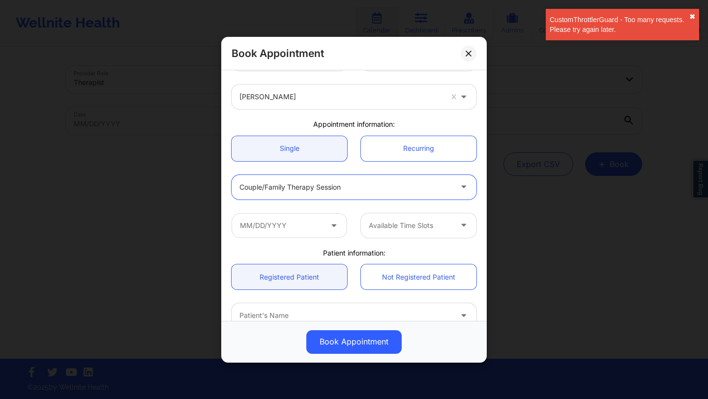
click at [693, 19] on button "✖︎" at bounding box center [693, 17] width 6 height 8
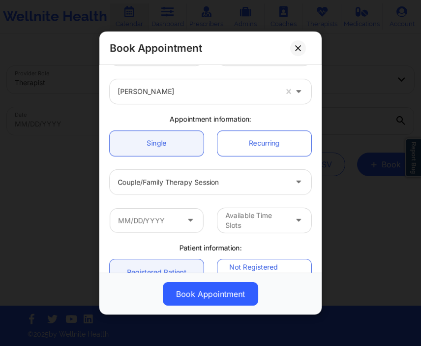
click at [216, 192] on div "Couple/Family Therapy Session" at bounding box center [202, 181] width 169 height 25
click at [187, 187] on div "Couple/Family Therapy Session" at bounding box center [202, 181] width 169 height 25
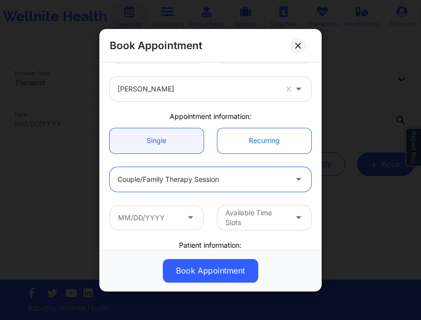
click at [238, 148] on link "Recurring" at bounding box center [264, 140] width 94 height 25
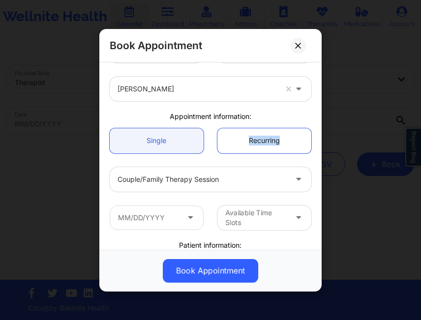
click at [238, 148] on link "Recurring" at bounding box center [264, 140] width 94 height 25
click at [248, 156] on div "Single Recurring" at bounding box center [210, 140] width 215 height 39
